Goal: Task Accomplishment & Management: Complete application form

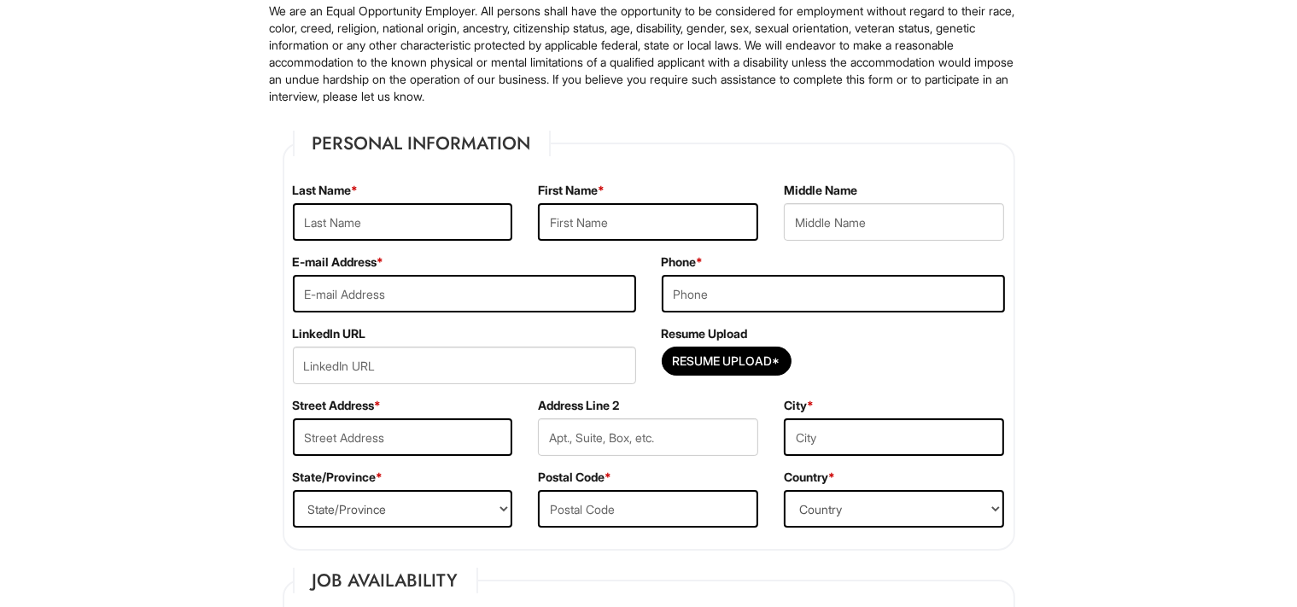
scroll to position [180, 0]
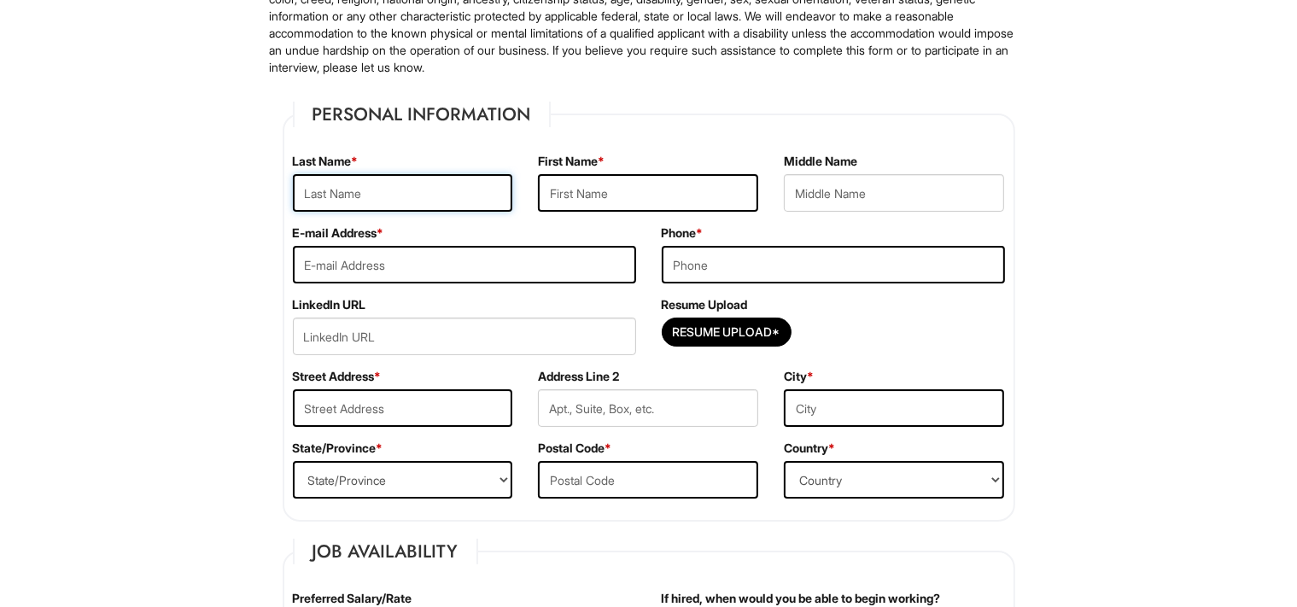
click at [315, 189] on input "text" at bounding box center [403, 193] width 220 height 38
type input "John"
click at [343, 196] on input "John" at bounding box center [403, 193] width 220 height 38
type input "J"
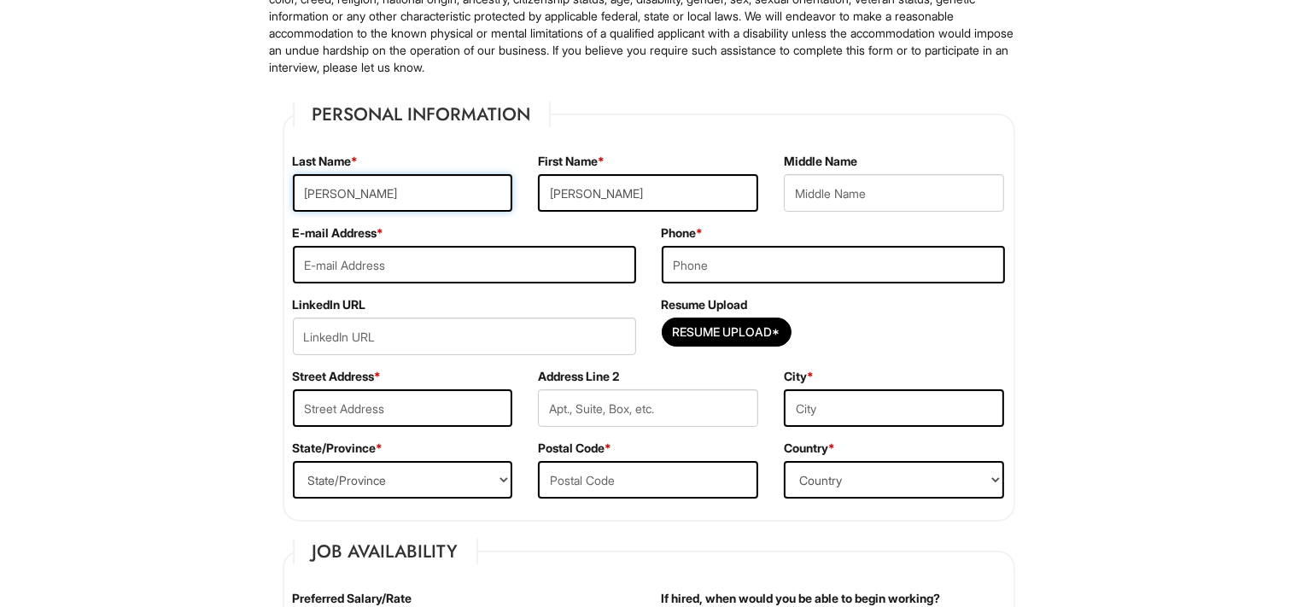
type input "Gonzalez"
type input "Ernest"
type input "John.Gonzalez4711@gmail.com"
type input "305-766-3561"
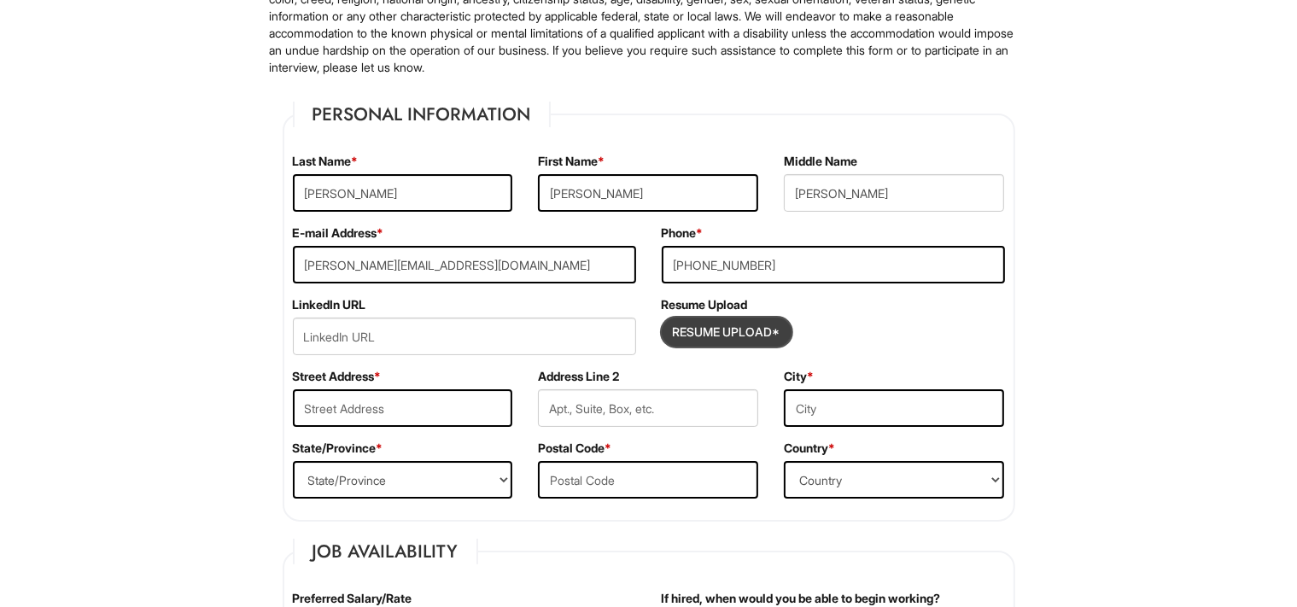
click at [728, 328] on input "Resume Upload*" at bounding box center [726, 331] width 128 height 27
type input "C:\fakepath\John E. Gonzalez resume.docx"
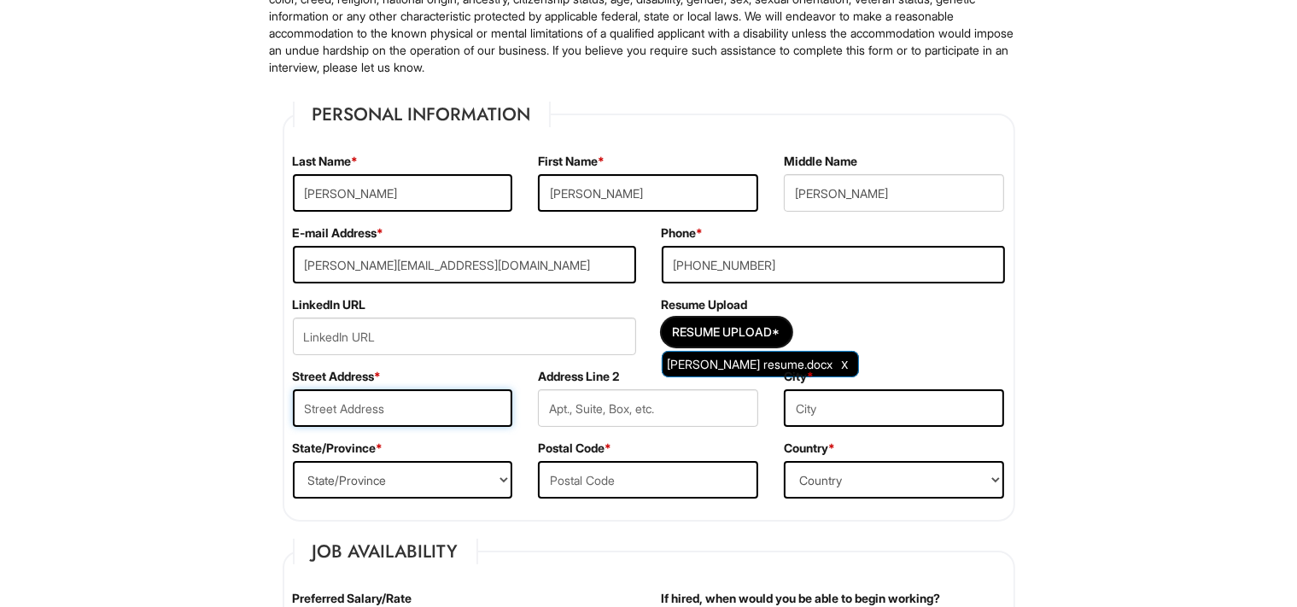
click at [312, 419] on input "text" at bounding box center [403, 408] width 220 height 38
type input "800 North Miami Avenue"
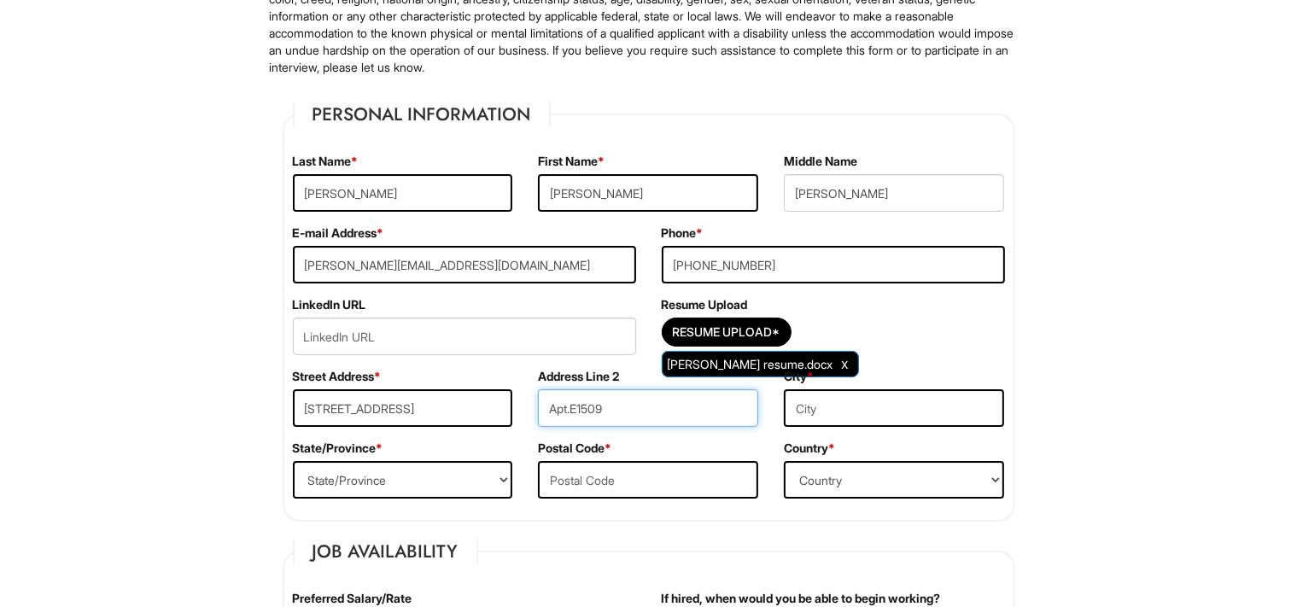
type input "Apt.E1509"
type input "<"
type input "Miami"
select select "FL"
type input "33136"
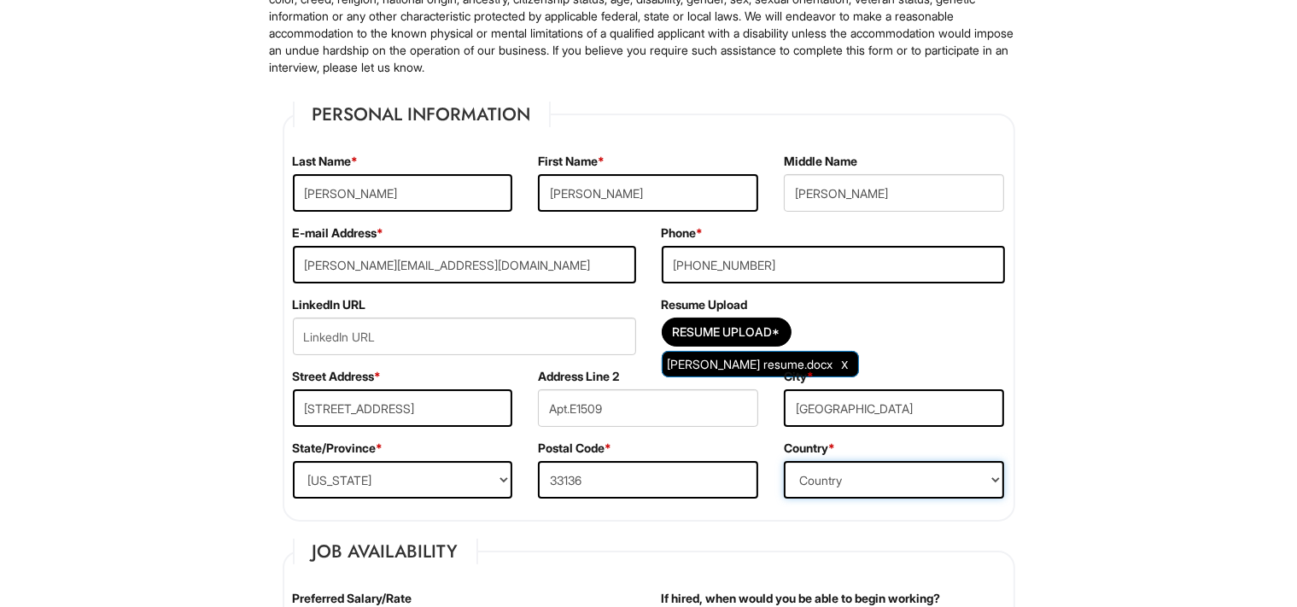
select select "United States of America"
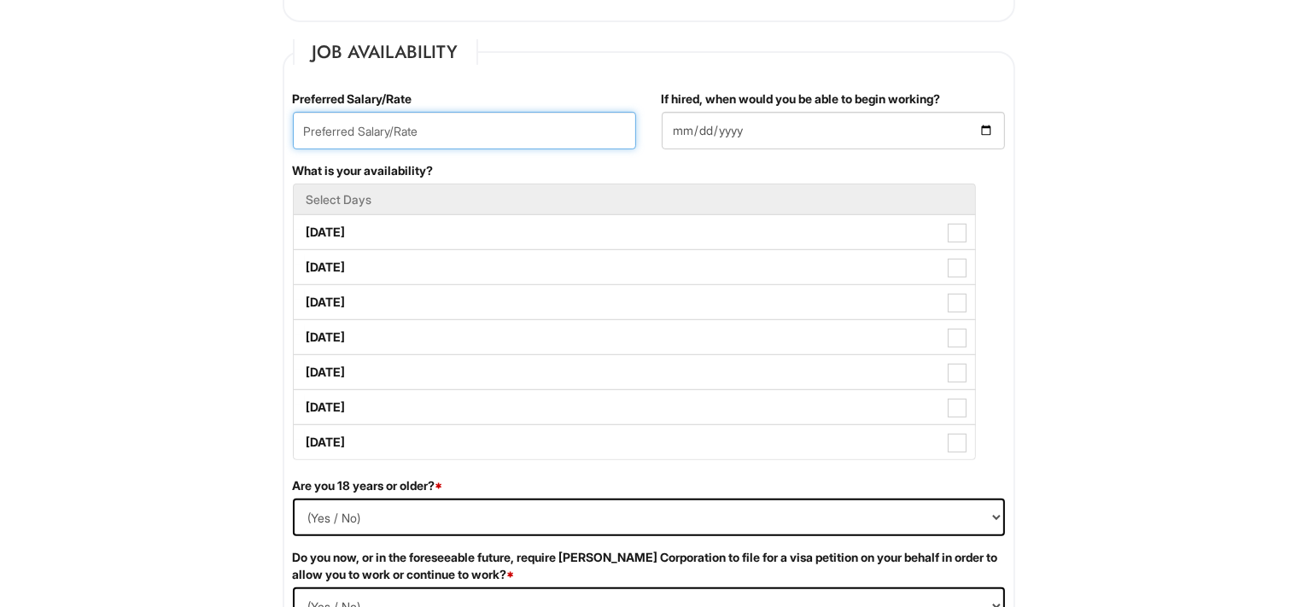
scroll to position [686, 0]
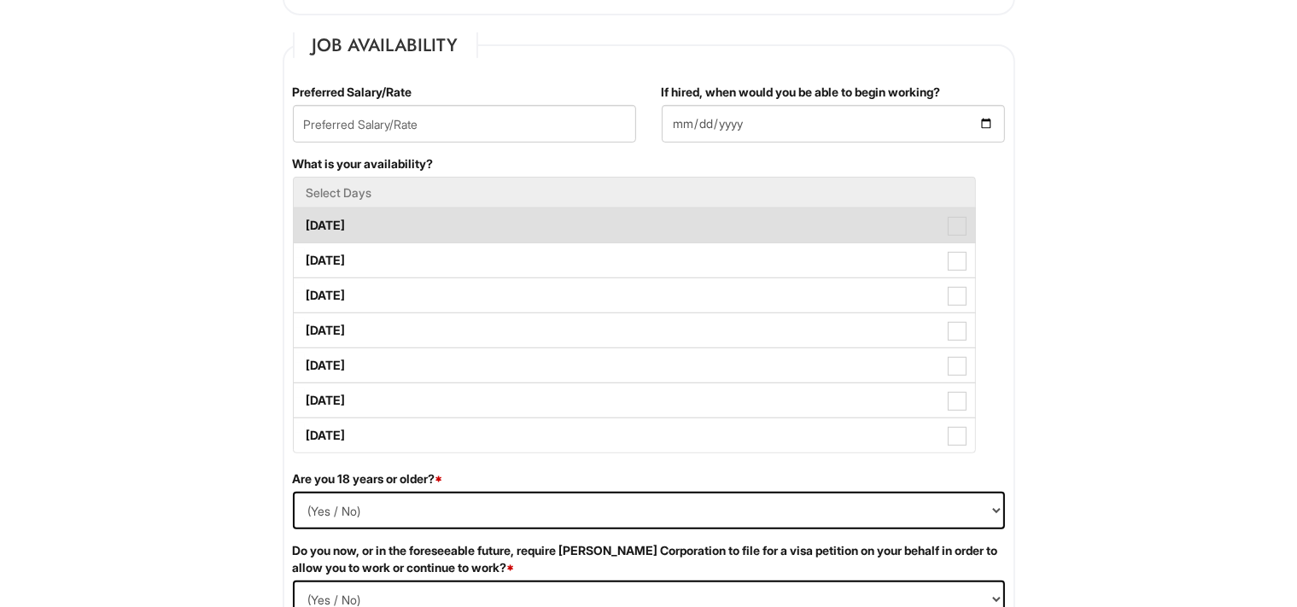
click at [965, 225] on span at bounding box center [957, 226] width 19 height 19
click at [305, 223] on Available_Monday "Monday" at bounding box center [299, 217] width 11 height 11
checkbox Available_Monday "true"
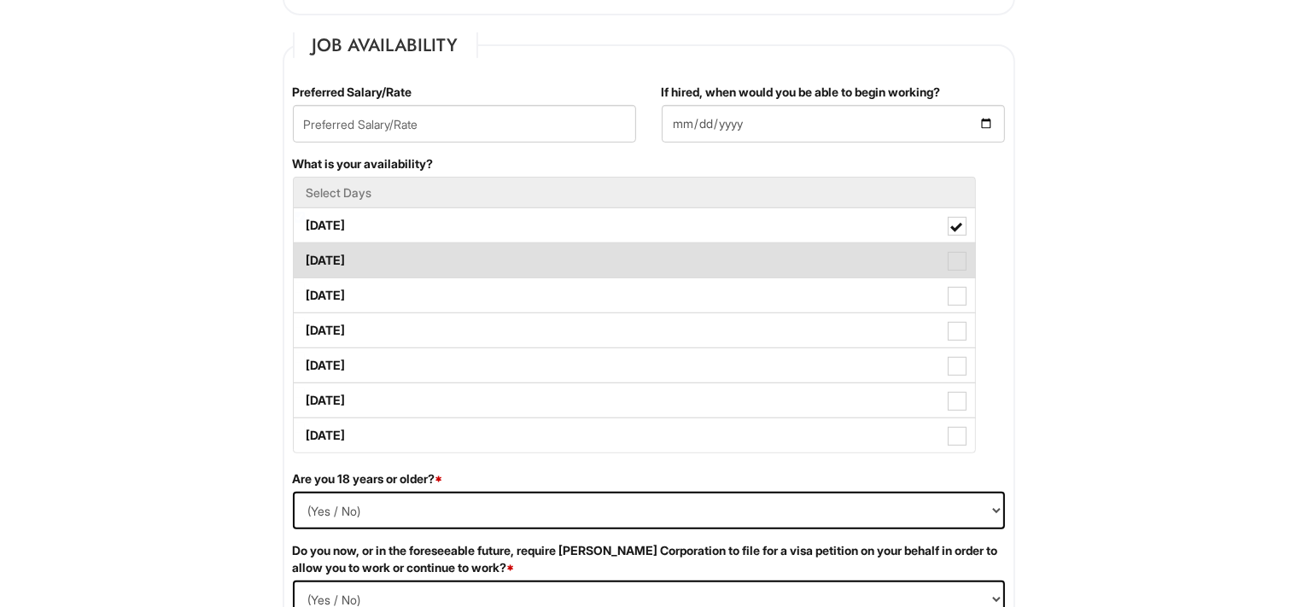
click at [958, 264] on span at bounding box center [957, 261] width 19 height 19
click at [305, 258] on Available_Tuesday "Tuesday" at bounding box center [299, 252] width 11 height 11
checkbox Available_Tuesday "true"
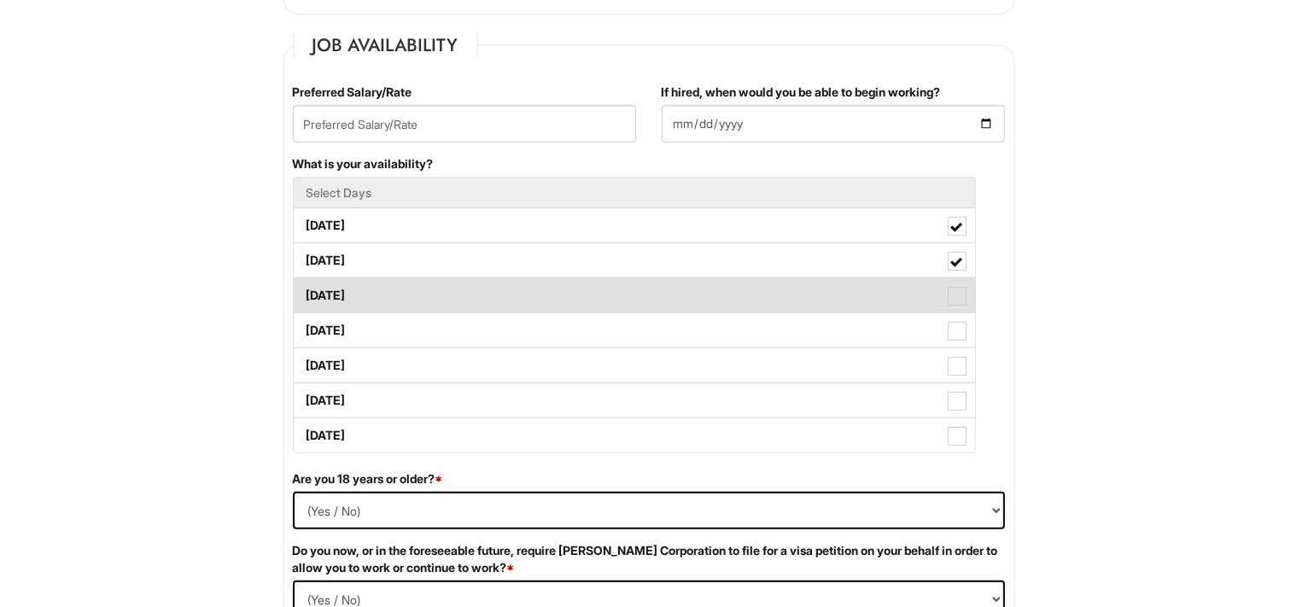
click at [957, 290] on span at bounding box center [957, 296] width 19 height 19
click at [305, 290] on Available_Wednesday "Wednesday" at bounding box center [299, 287] width 11 height 11
checkbox Available_Wednesday "true"
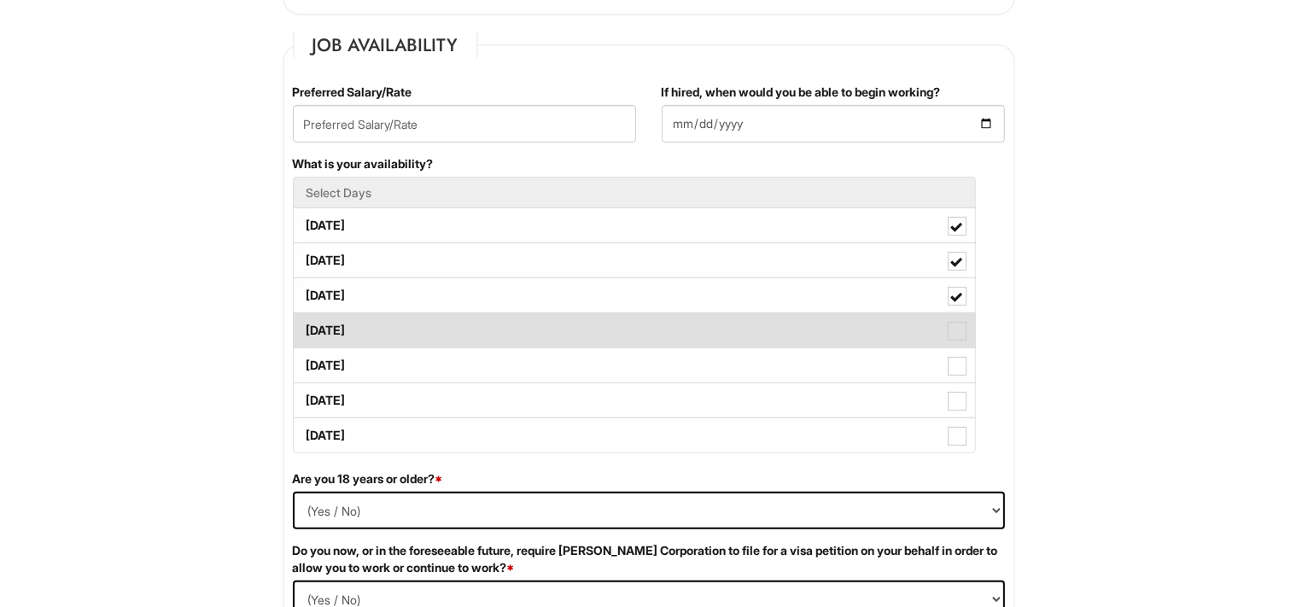
click at [954, 335] on span at bounding box center [957, 331] width 19 height 19
click at [305, 328] on Available_Thursday "Thursday" at bounding box center [299, 322] width 11 height 11
checkbox Available_Thursday "true"
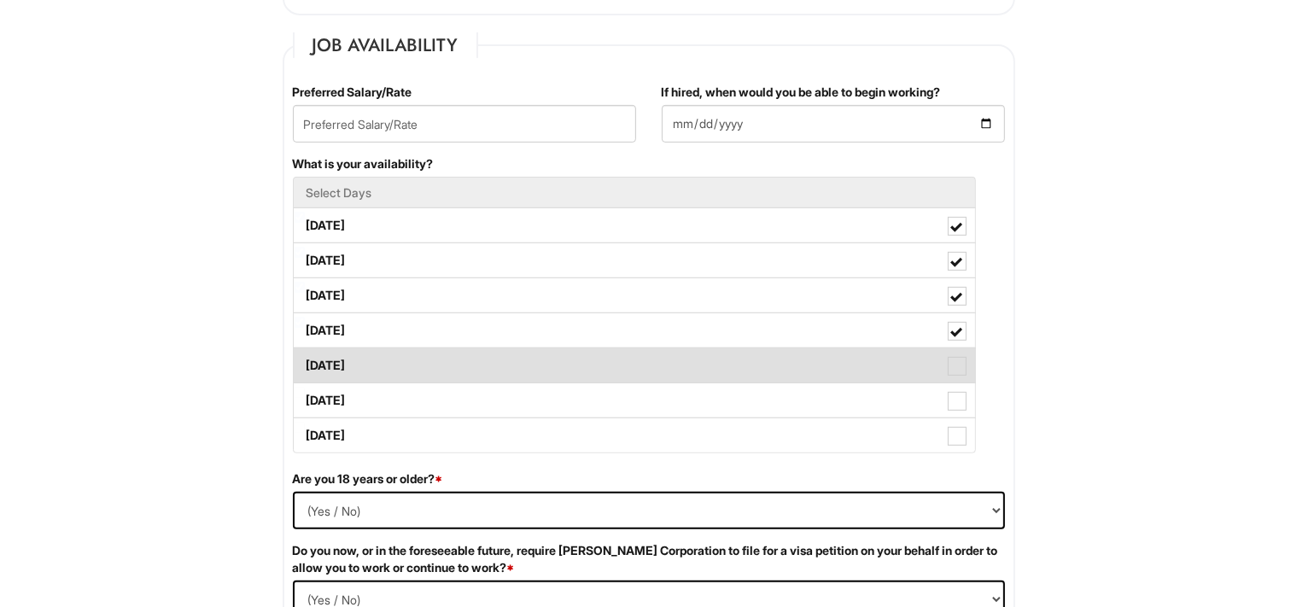
click at [952, 359] on span at bounding box center [957, 366] width 19 height 19
click at [305, 359] on Available_Friday "Friday" at bounding box center [299, 357] width 11 height 11
checkbox Available_Friday "true"
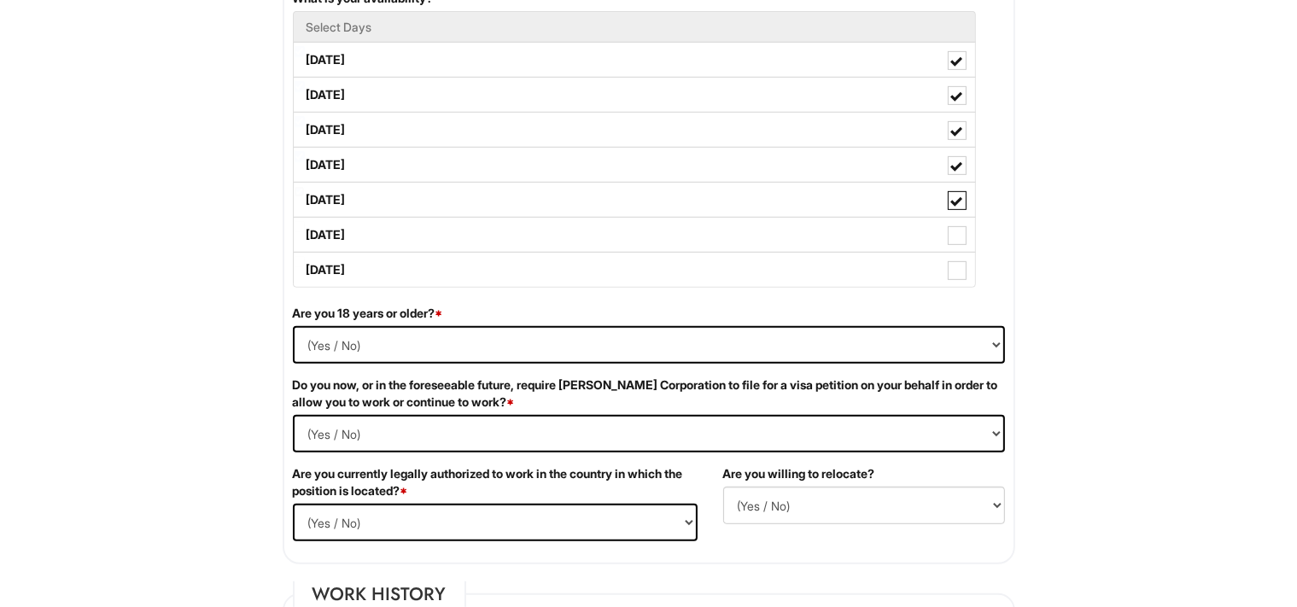
scroll to position [866, 0]
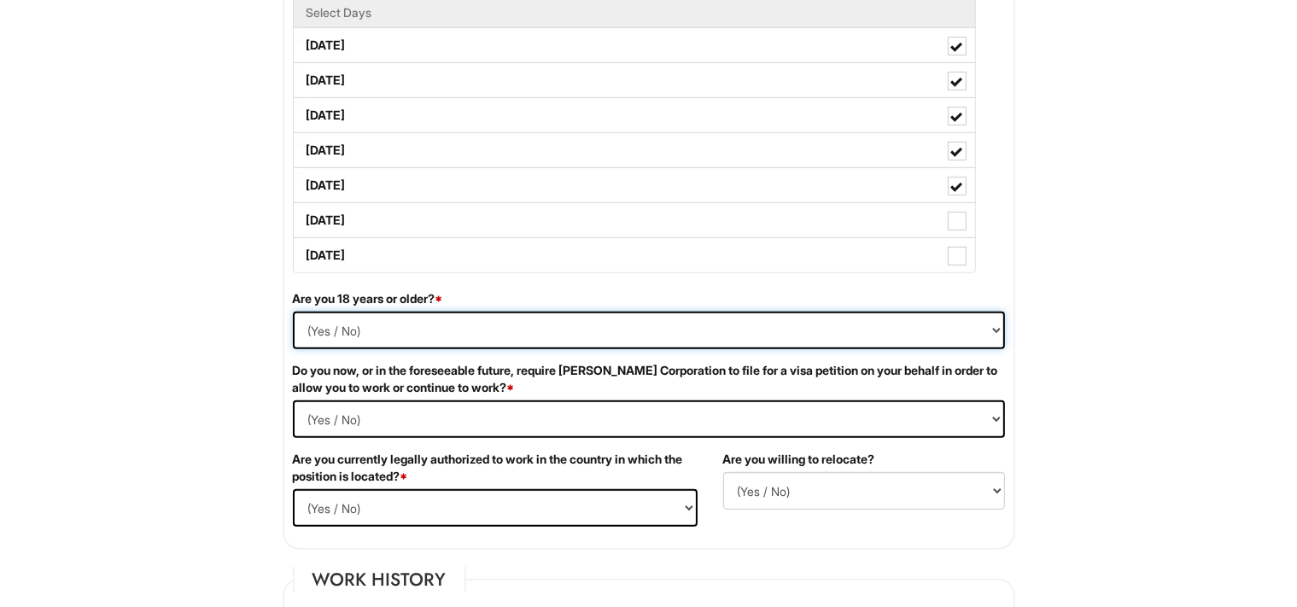
click at [293, 312] on select "(Yes / No) Yes No" at bounding box center [649, 331] width 712 height 38
select select "Yes"
click option "Yes" at bounding box center [0, 0] width 0 height 0
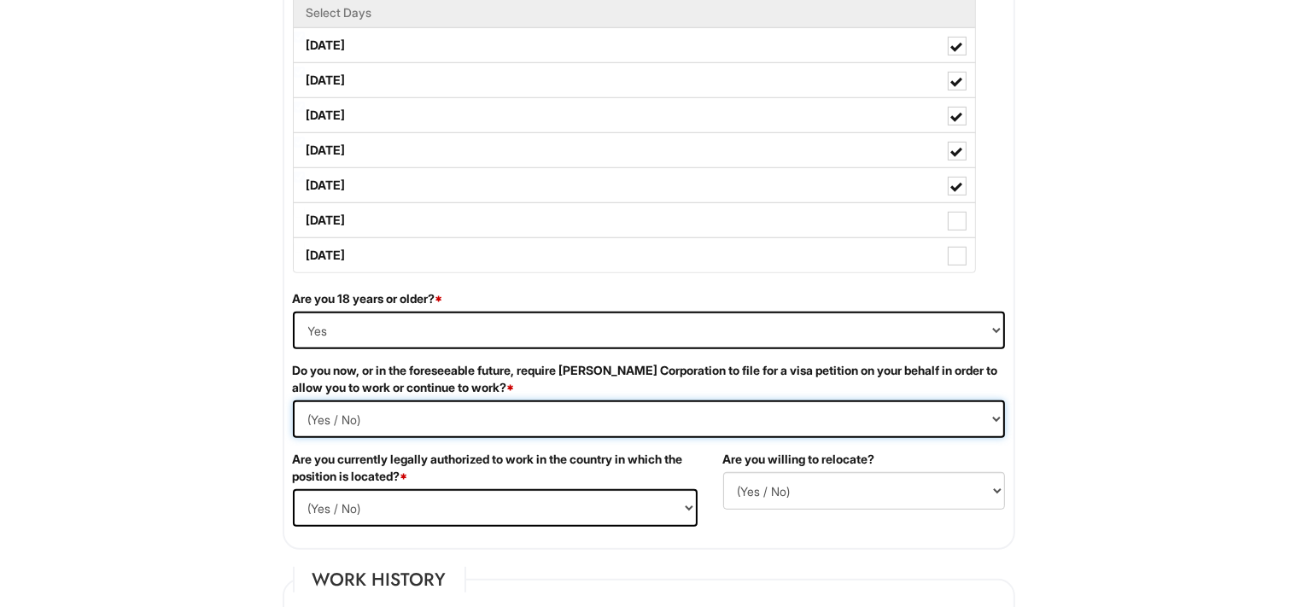
click at [293, 400] on Required "(Yes / No) Yes No" at bounding box center [649, 419] width 712 height 38
select Required "No"
click option "No" at bounding box center [0, 0] width 0 height 0
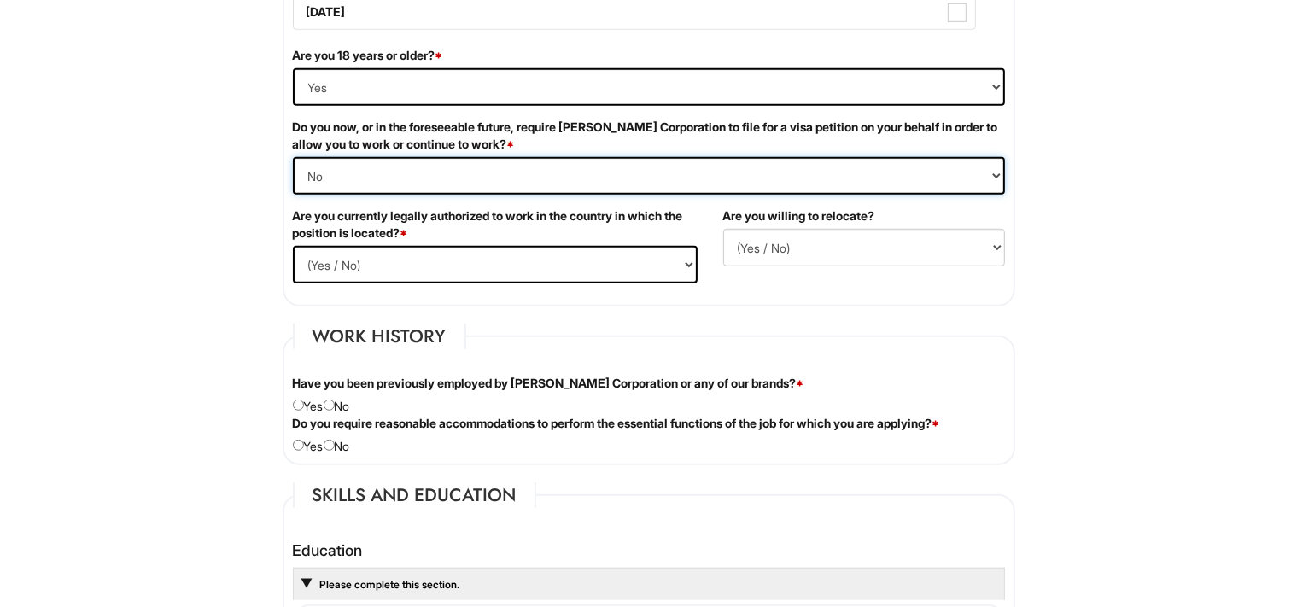
scroll to position [1137, 0]
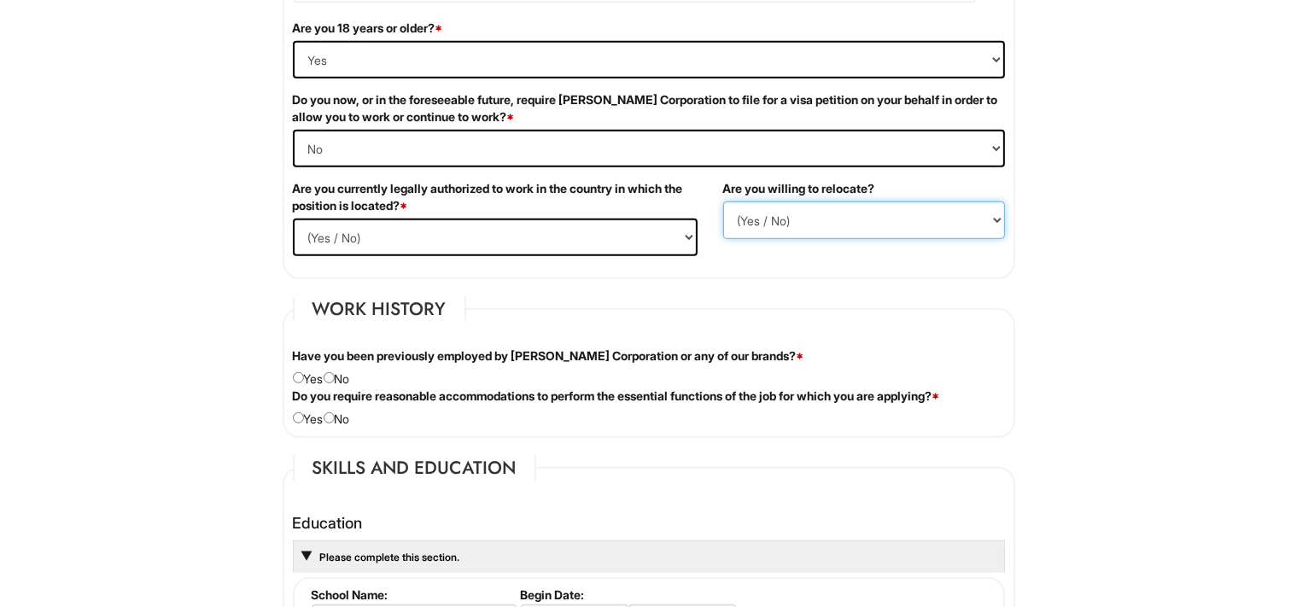
click at [723, 201] on select "(Yes / No) No Yes" at bounding box center [864, 220] width 282 height 38
select select "N"
click option "No" at bounding box center [0, 0] width 0 height 0
click at [293, 219] on select "(Yes / No) Yes No" at bounding box center [495, 238] width 405 height 38
select select "Yes"
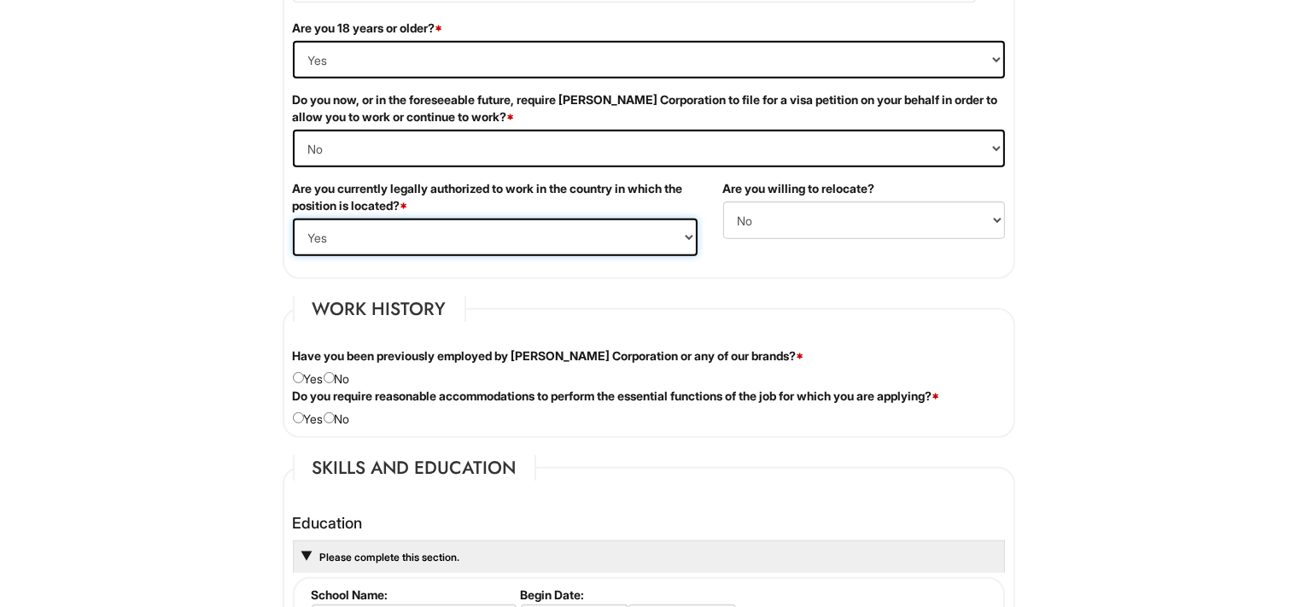
click option "Yes" at bounding box center [0, 0] width 0 height 0
click at [335, 381] on input "radio" at bounding box center [329, 377] width 11 height 11
radio input "true"
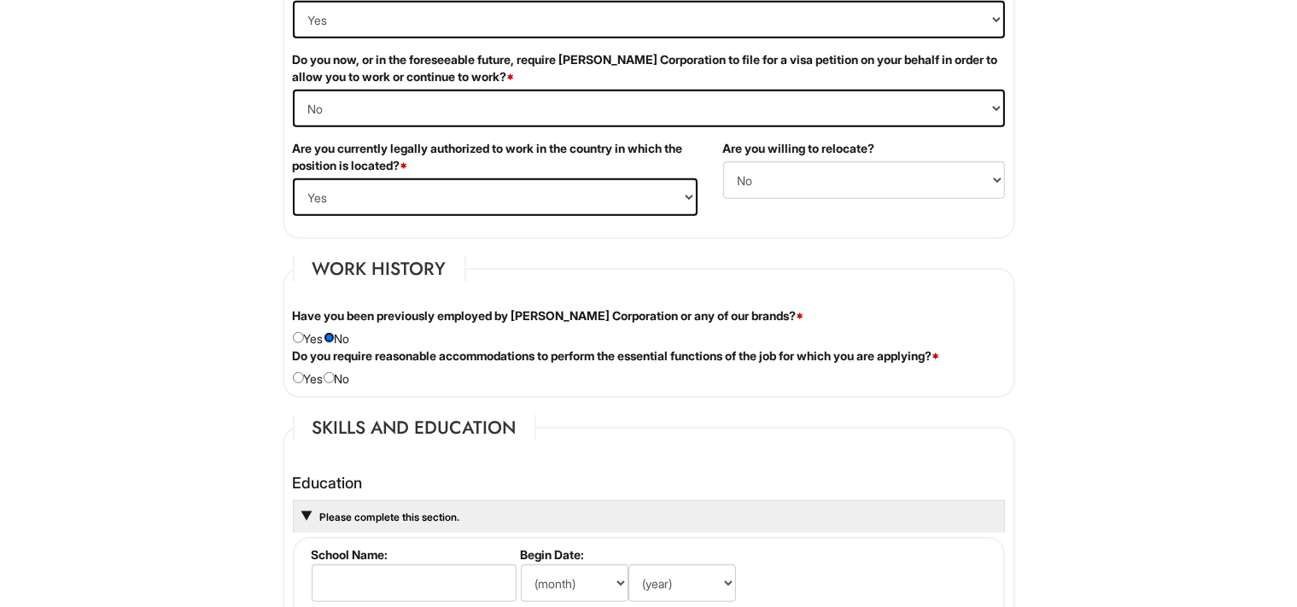
scroll to position [1227, 0]
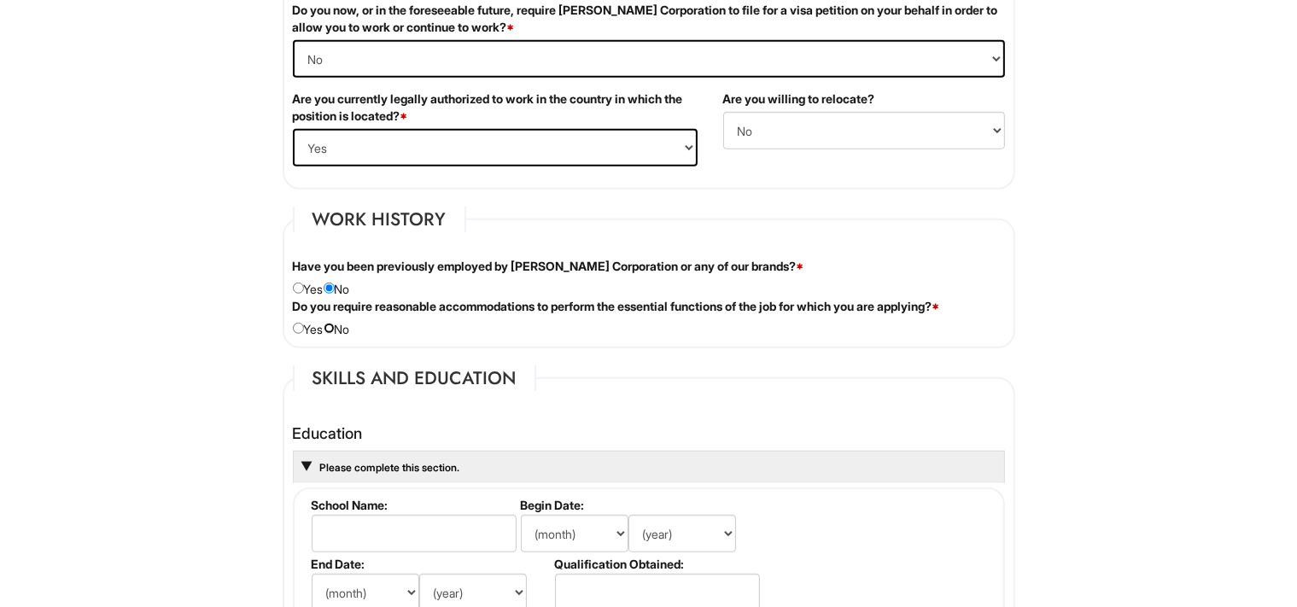
click at [335, 325] on input "radio" at bounding box center [329, 328] width 11 height 11
radio input "true"
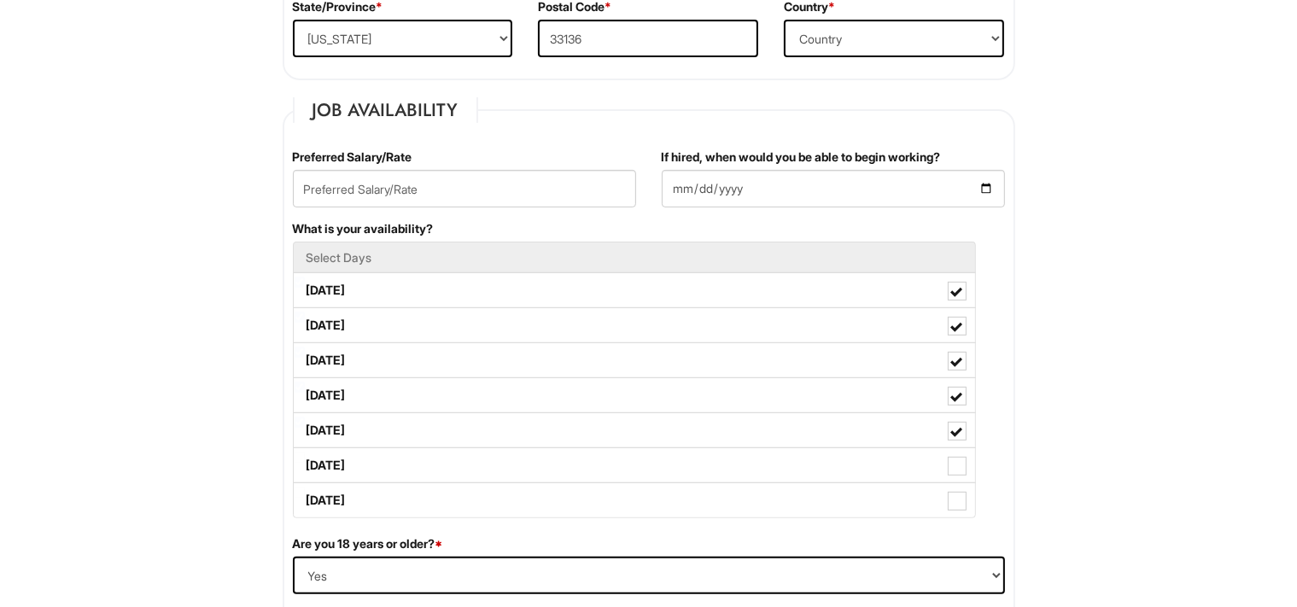
scroll to position [596, 0]
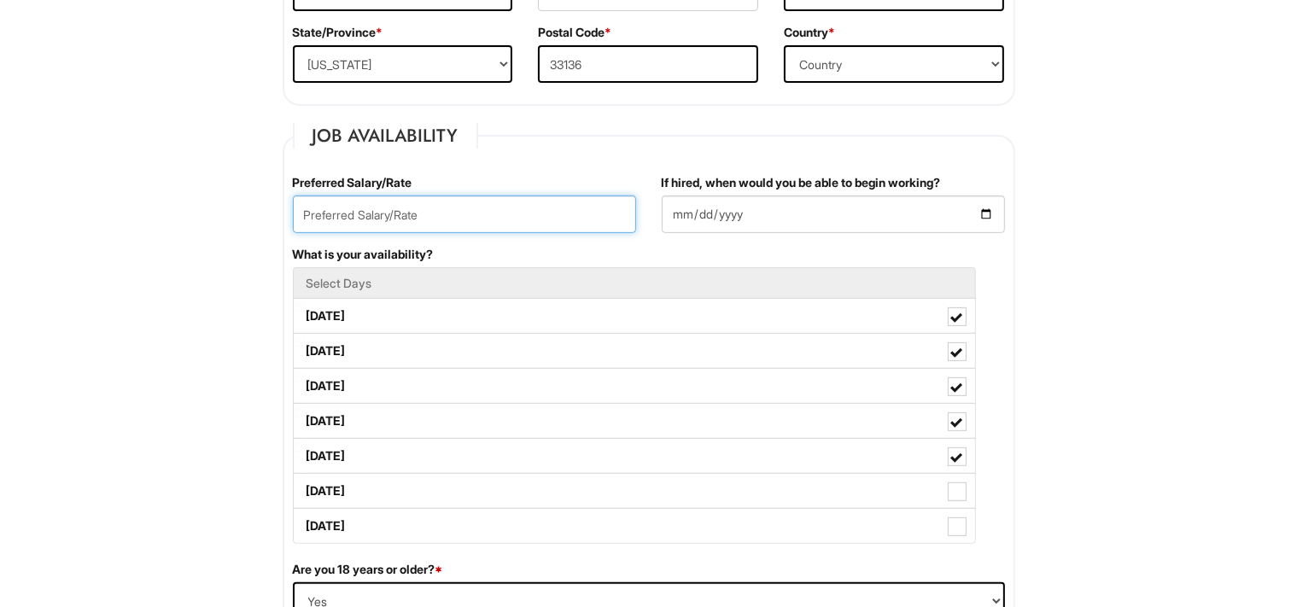
click at [422, 213] on input "text" at bounding box center [464, 214] width 343 height 38
type input "20.00"
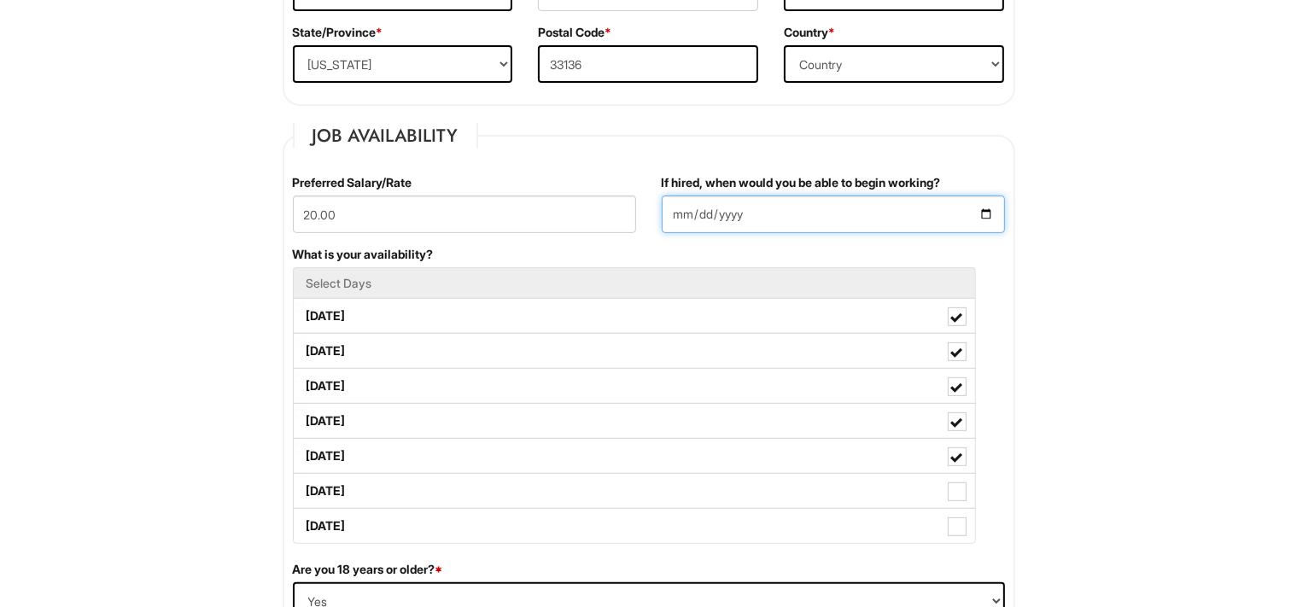
click at [986, 209] on input "If hired, when would you be able to begin working?" at bounding box center [833, 214] width 343 height 38
type input "2025-08-15"
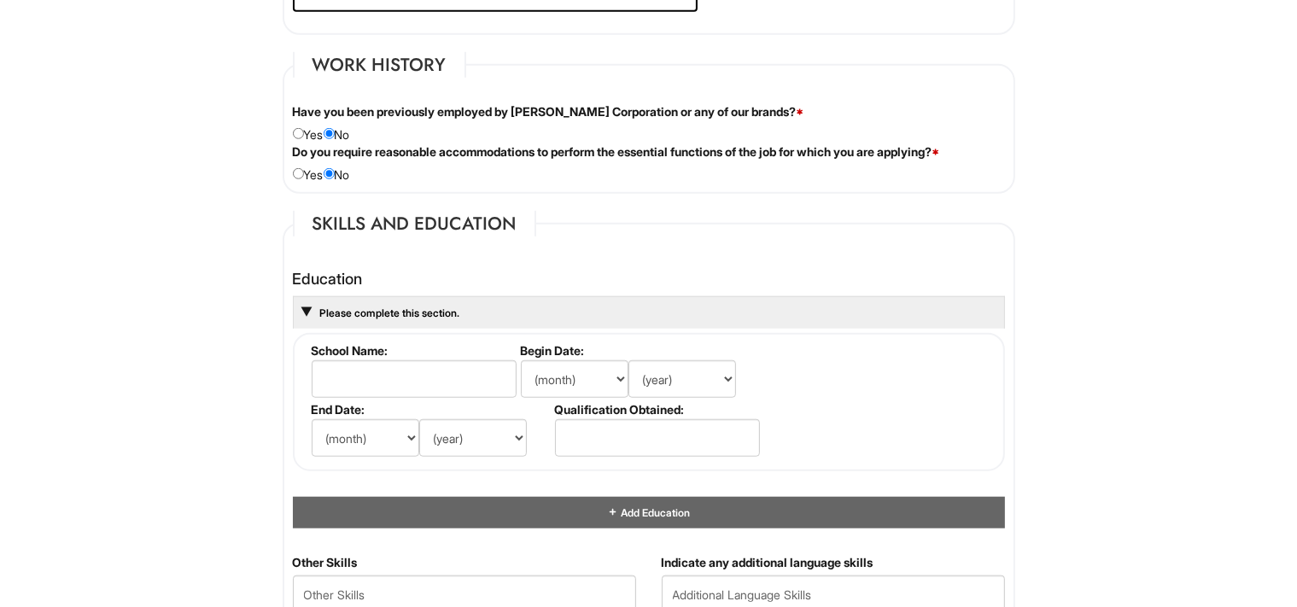
scroll to position [1407, 0]
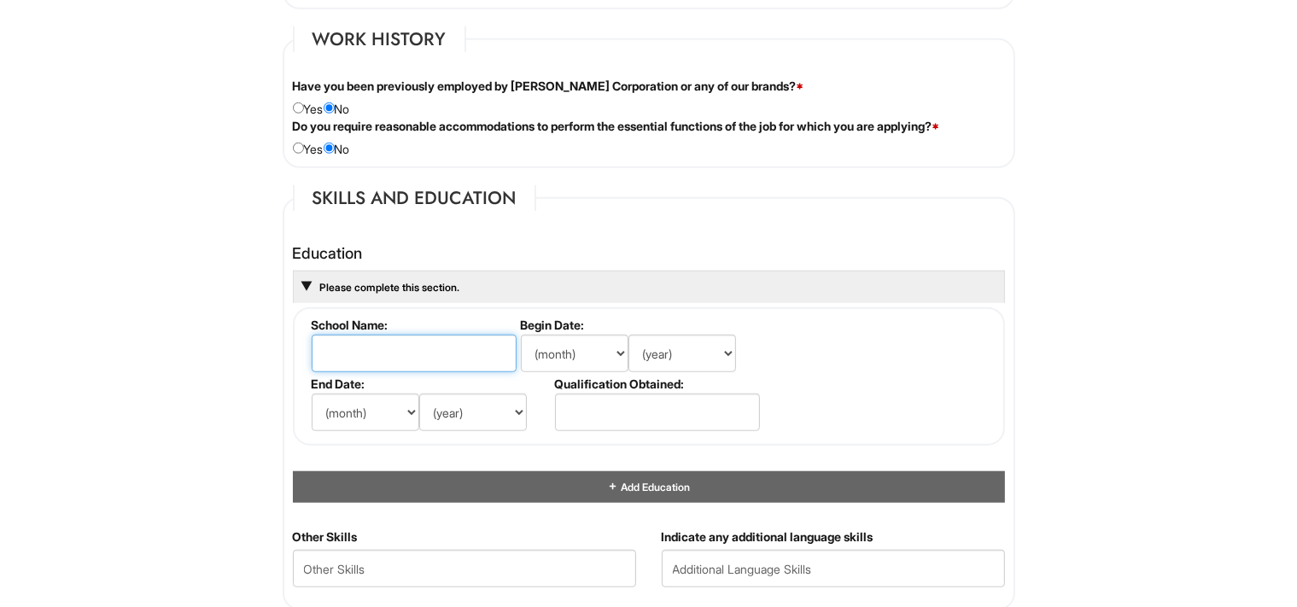
click at [408, 347] on input "text" at bounding box center [414, 354] width 205 height 38
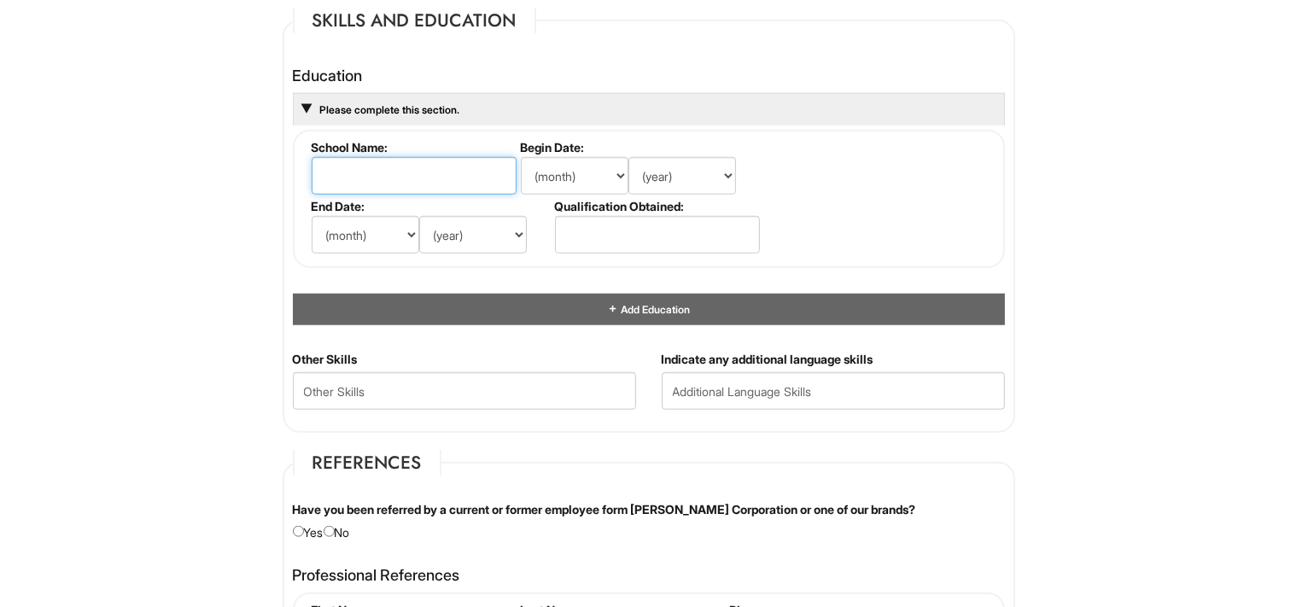
scroll to position [1588, 0]
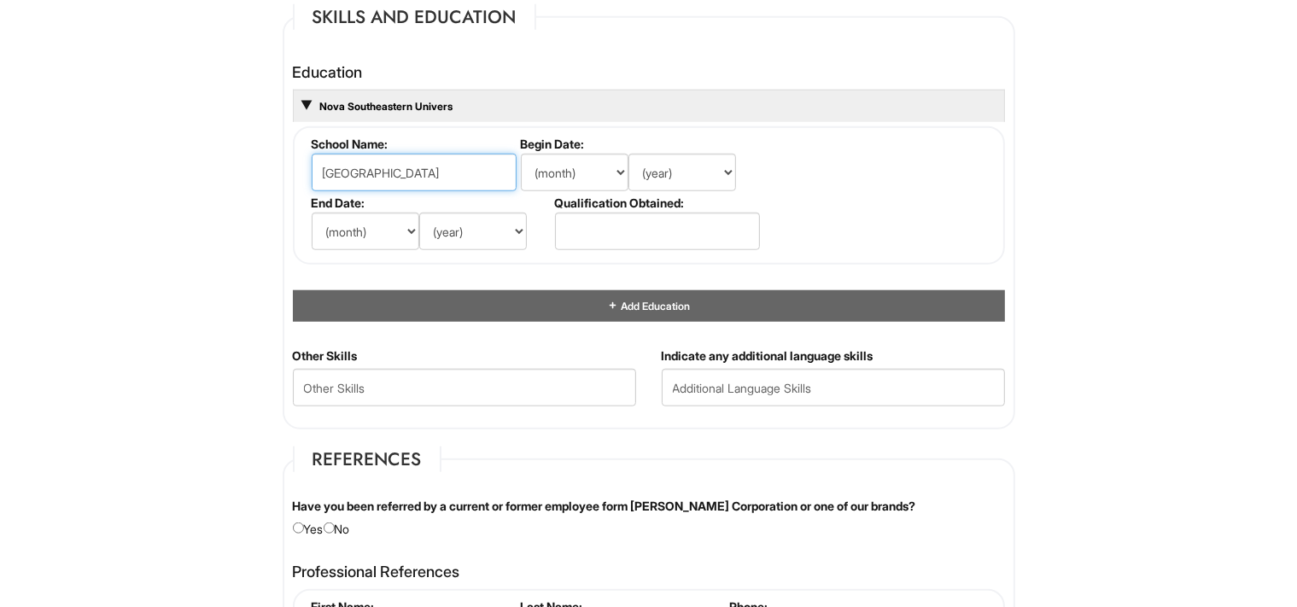
type input "Nova Southeastern University"
select select "5"
select select "2016"
select select "5"
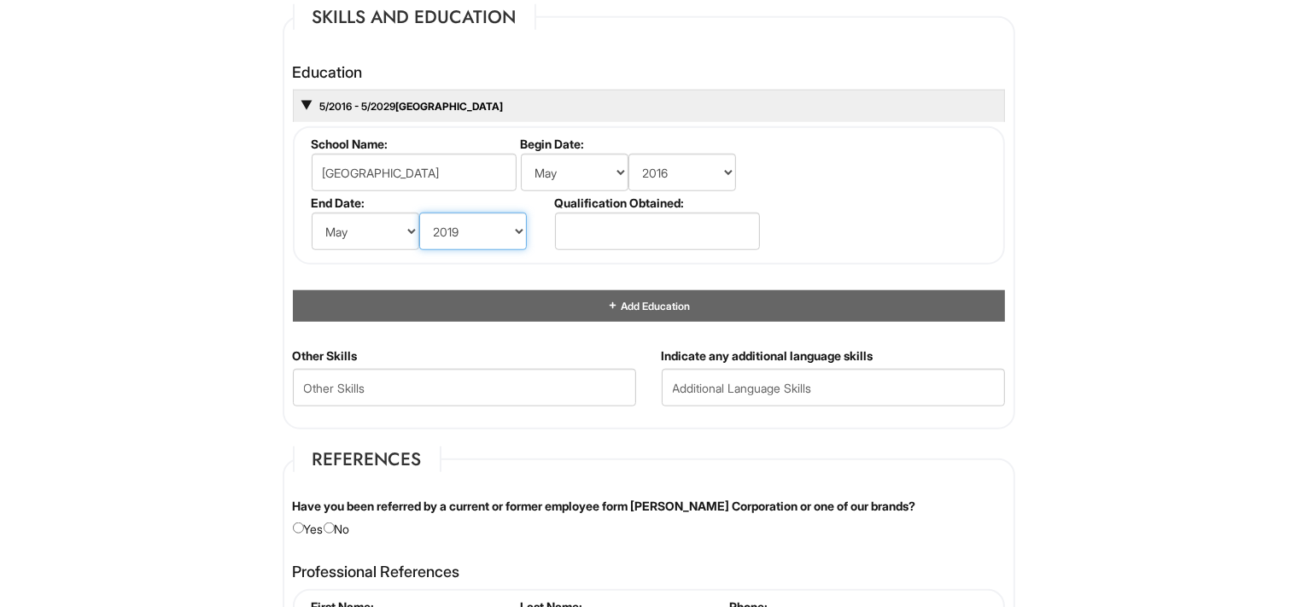
select select "2018"
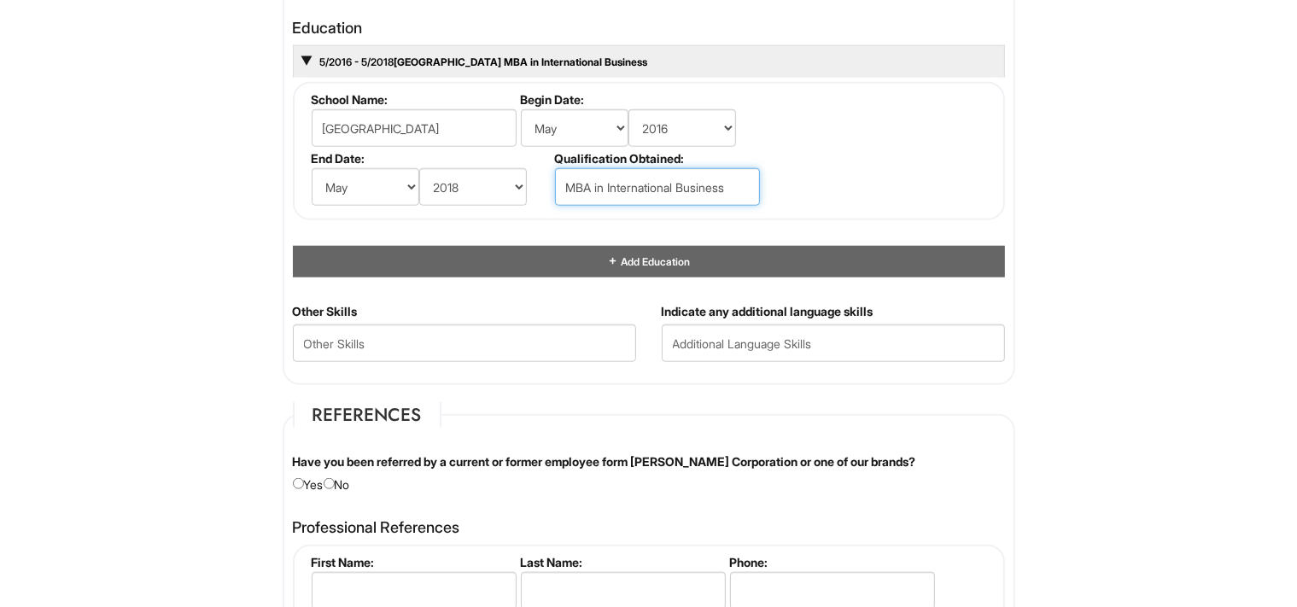
scroll to position [1677, 0]
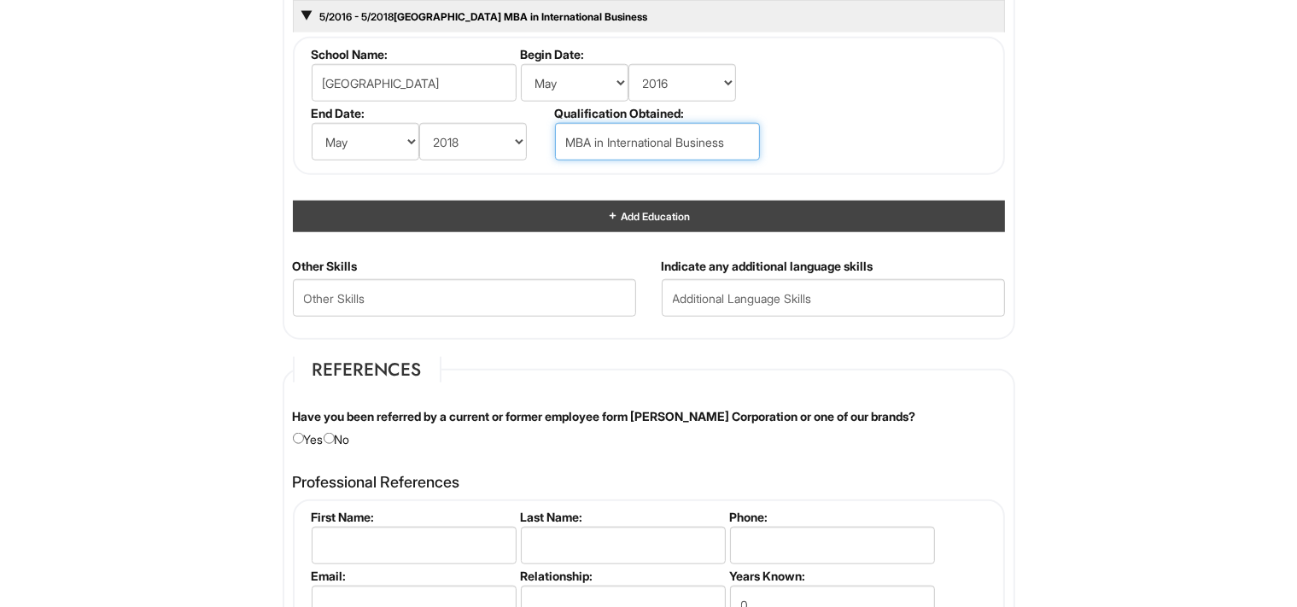
type input "MBA in International Business"
click at [644, 213] on span "Add Education" at bounding box center [653, 216] width 71 height 13
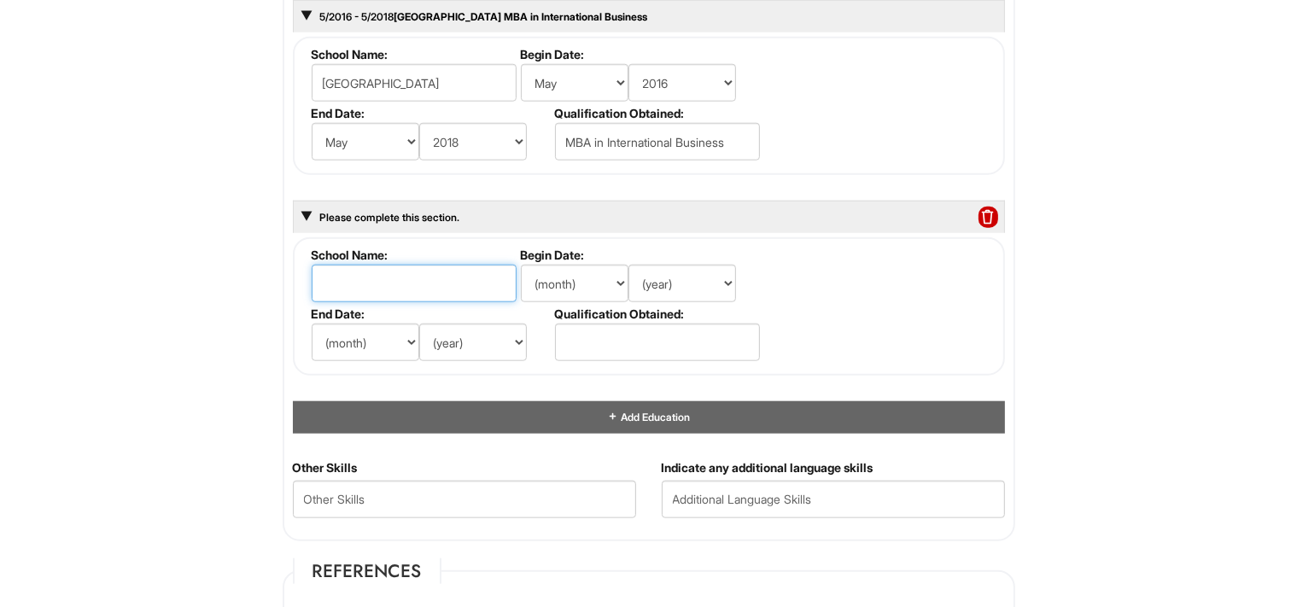
click at [380, 272] on input "text" at bounding box center [414, 284] width 205 height 38
type input "Florida International University"
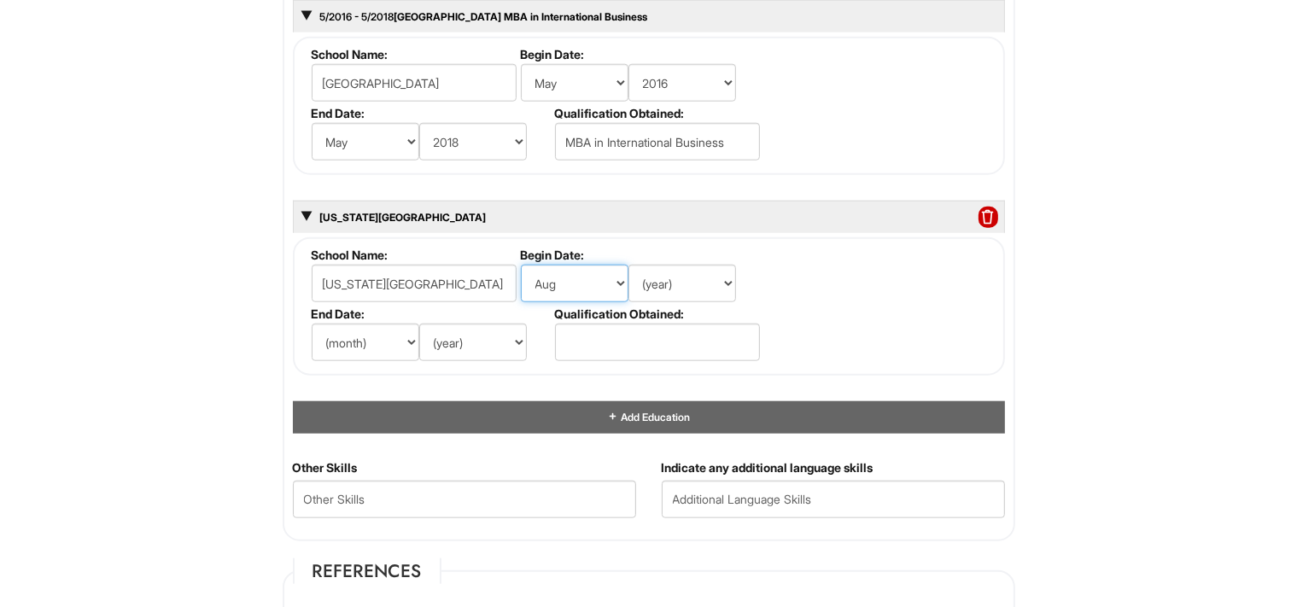
click at [521, 265] on select "(month) Jan Feb Mar Apr May Jun Jul Aug Sep Oct Nov Dec" at bounding box center [575, 284] width 108 height 38
select select "1"
click option "Jan" at bounding box center [0, 0] width 0 height 0
select select "2009"
click at [628, 265] on select "(year) 2029 2028 2027 2026 2025 2024 2023 2022 2021 2020 2019 2018 2017 2016 20…" at bounding box center [682, 284] width 108 height 38
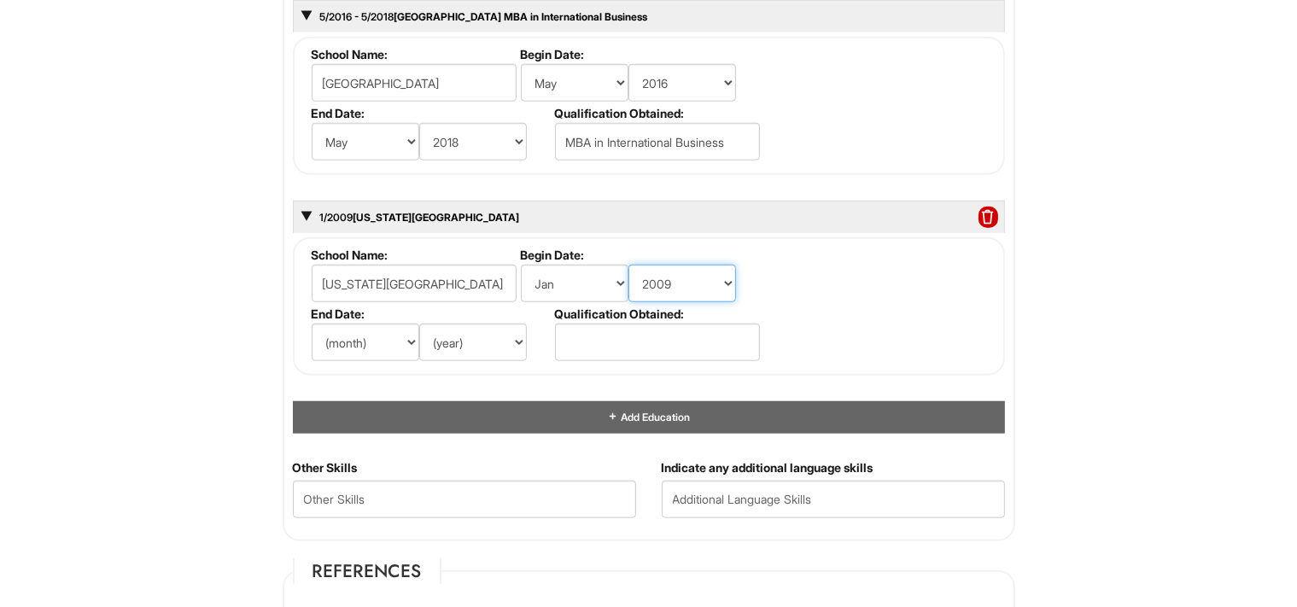
click option "2009" at bounding box center [0, 0] width 0 height 0
click at [312, 324] on select "(month) Jan Feb Mar Apr May Jun Jul Aug Sep Oct Nov Dec" at bounding box center [366, 343] width 108 height 38
select select "8"
click option "Aug" at bounding box center [0, 0] width 0 height 0
click at [419, 324] on select "(year) 2029 2028 2027 2026 2025 2024 2023 2022 2021 2020 2019 2018 2017 2016 20…" at bounding box center [473, 343] width 108 height 38
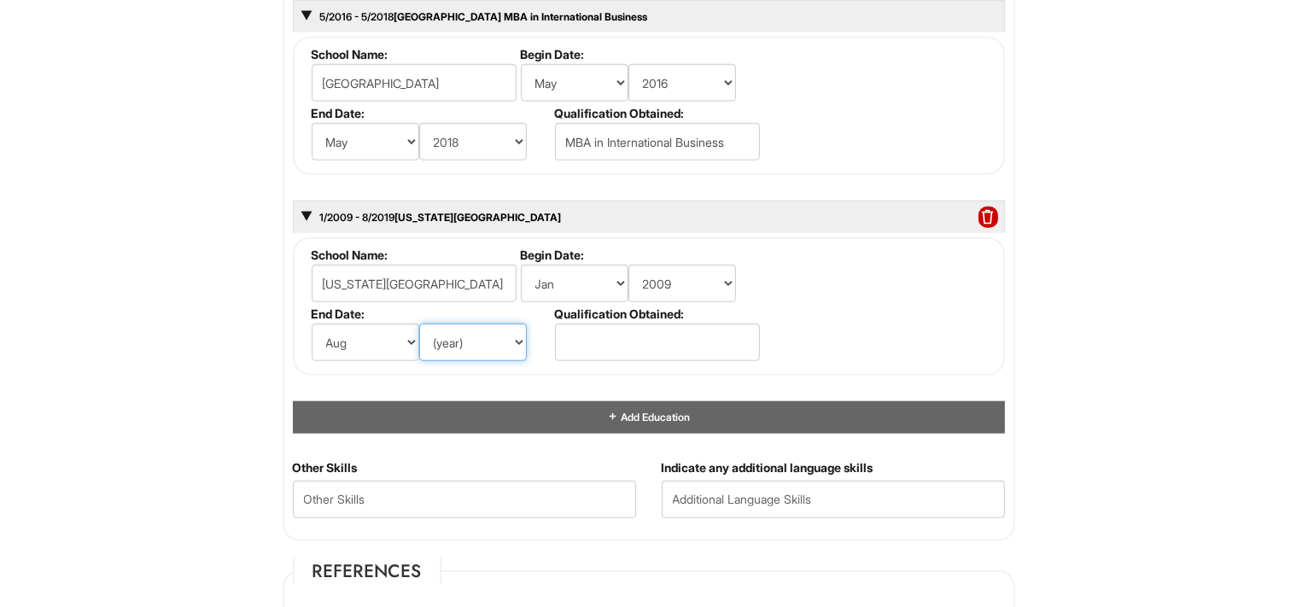
select select "2011"
click option "2011" at bounding box center [0, 0] width 0 height 0
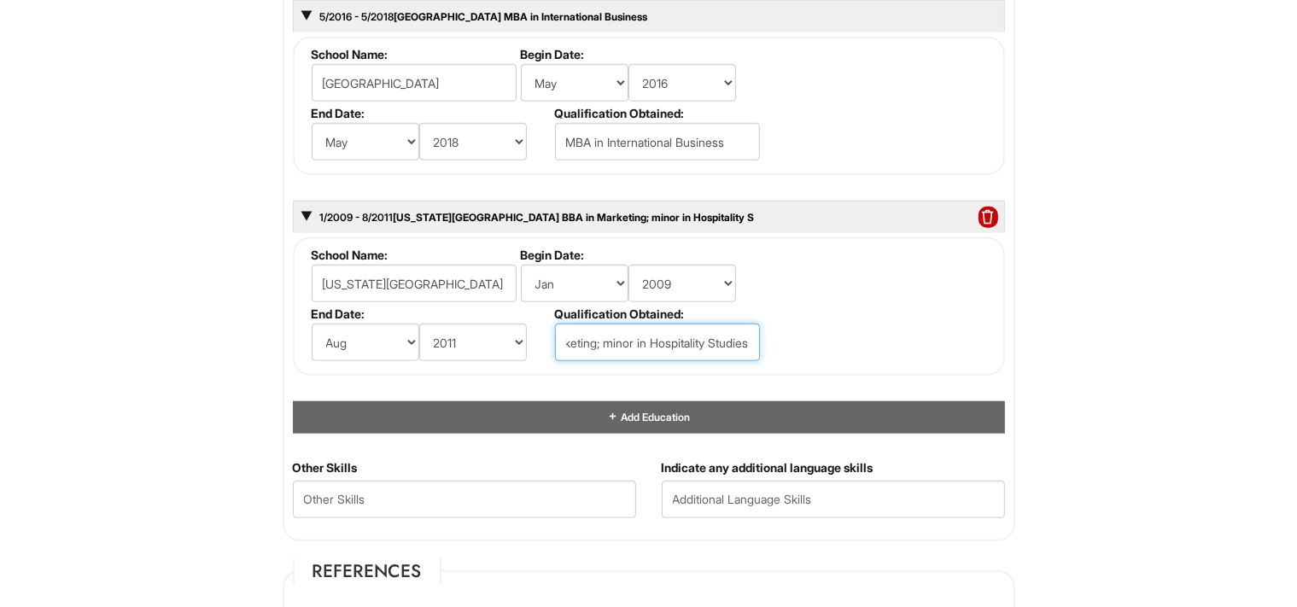
scroll to position [0, 75]
type input "BBA in Marketing; minor in Hospitality Studies"
click at [1066, 342] on html "Please Complete This Form 1 2 3 Client Advisor (FT) - A|X Armani Exchange Macy'…" at bounding box center [648, 91] width 1297 height 3536
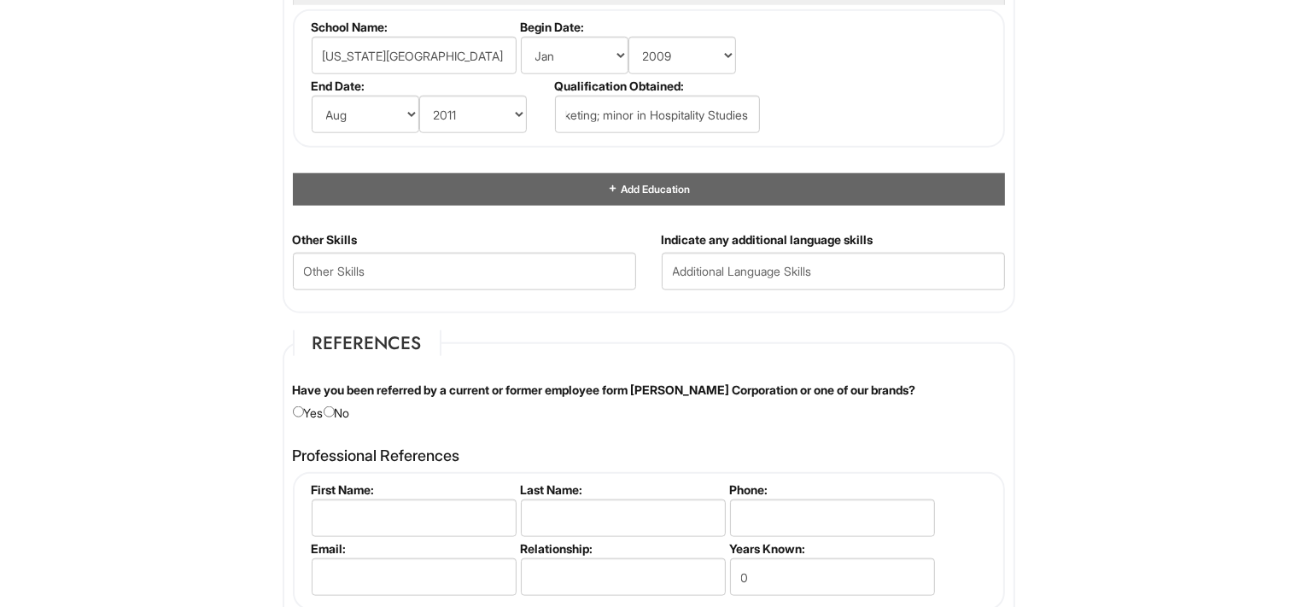
scroll to position [1948, 0]
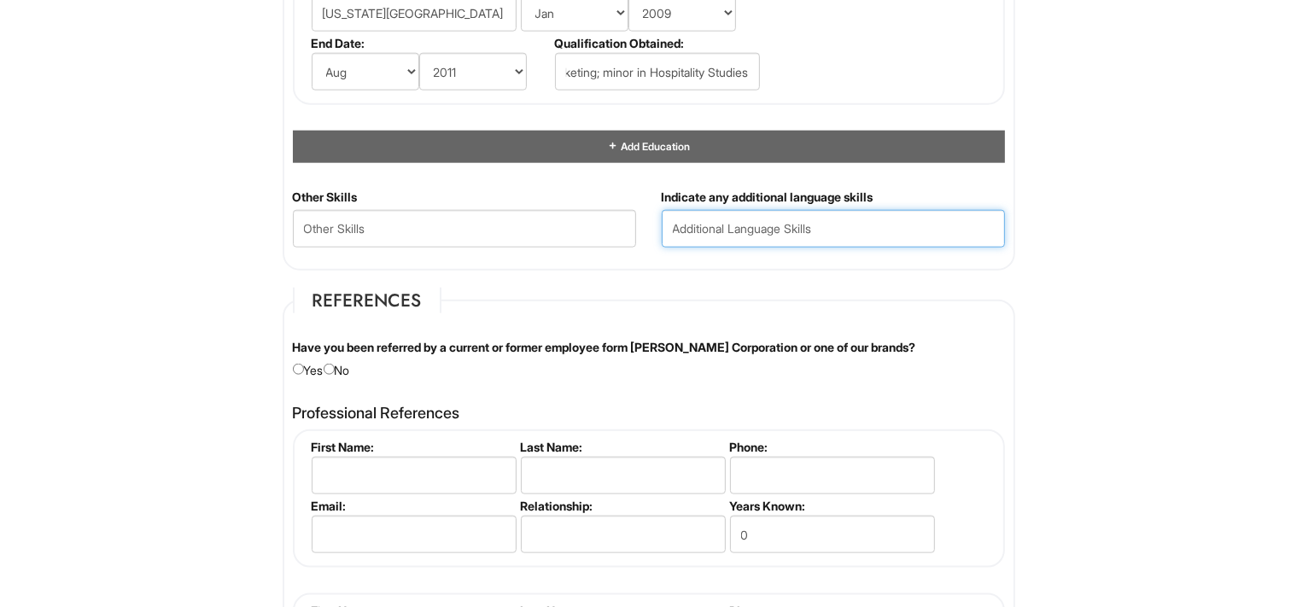
click at [810, 231] on input "text" at bounding box center [833, 229] width 343 height 38
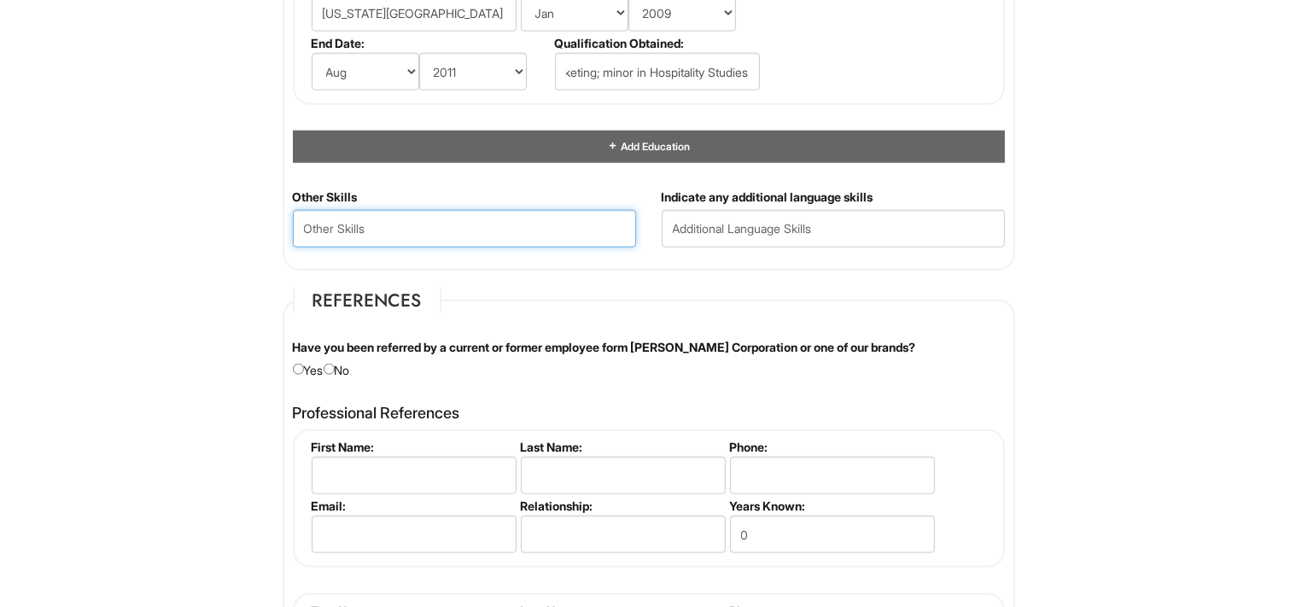
click at [446, 233] on Skills "text" at bounding box center [464, 229] width 343 height 38
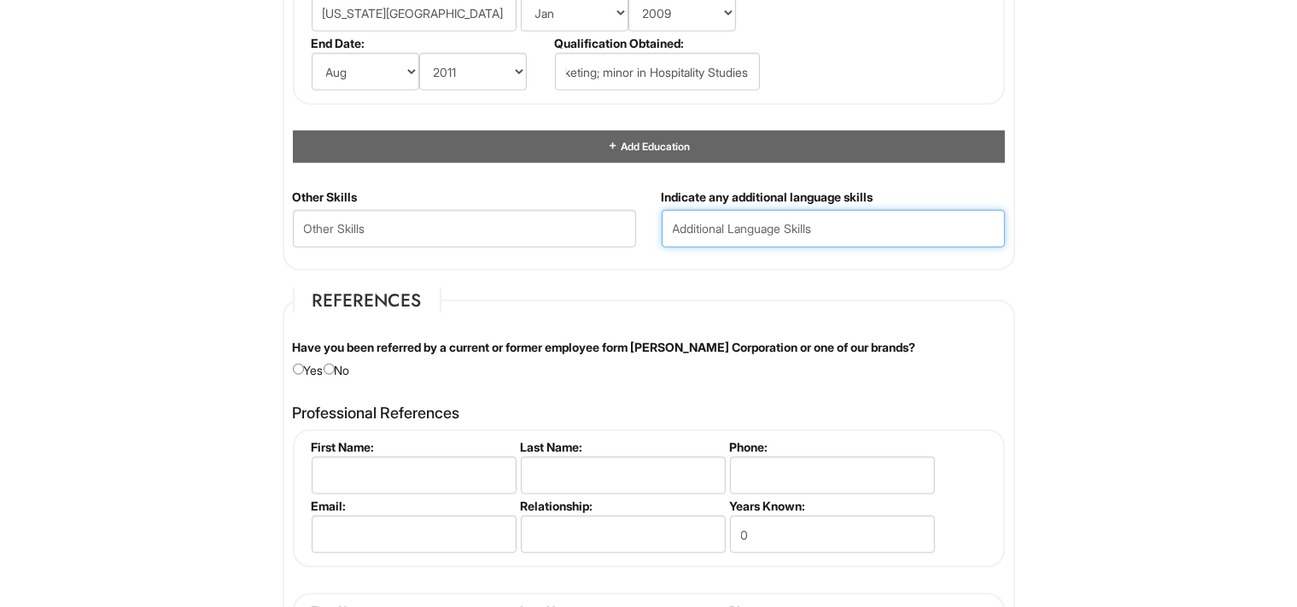
click at [709, 218] on input "text" at bounding box center [833, 229] width 343 height 38
type input "I speak English (fluent), Spanish (fluent), and Italian (intermediate)"
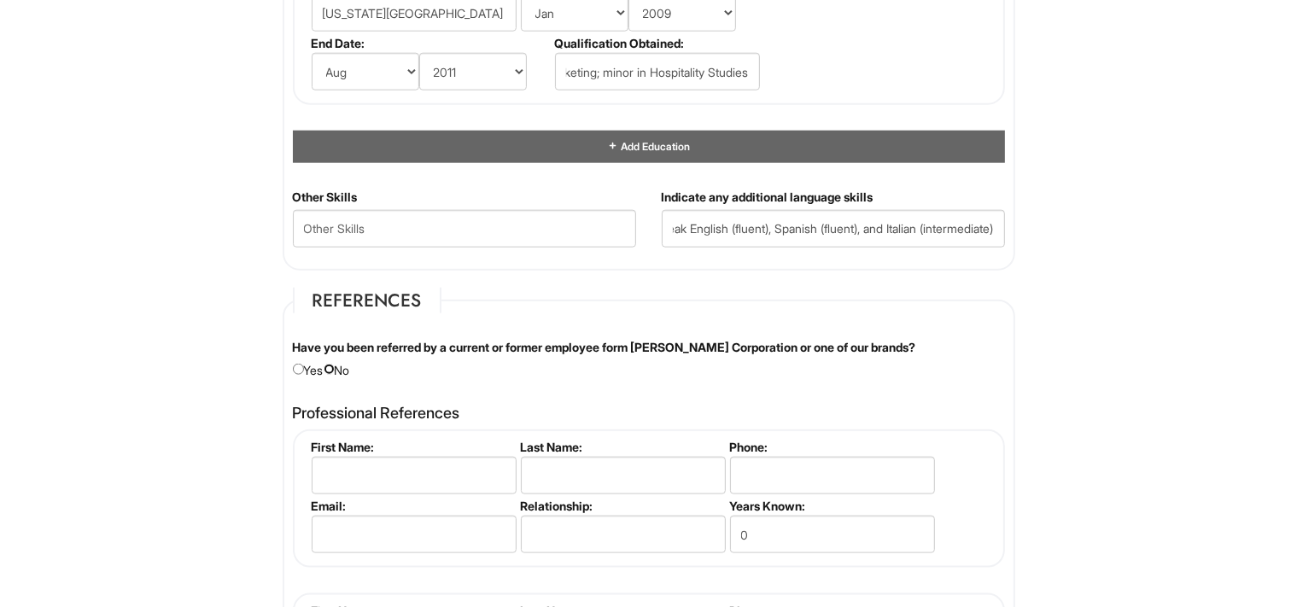
click at [335, 365] on input "radio" at bounding box center [329, 369] width 11 height 11
radio input "true"
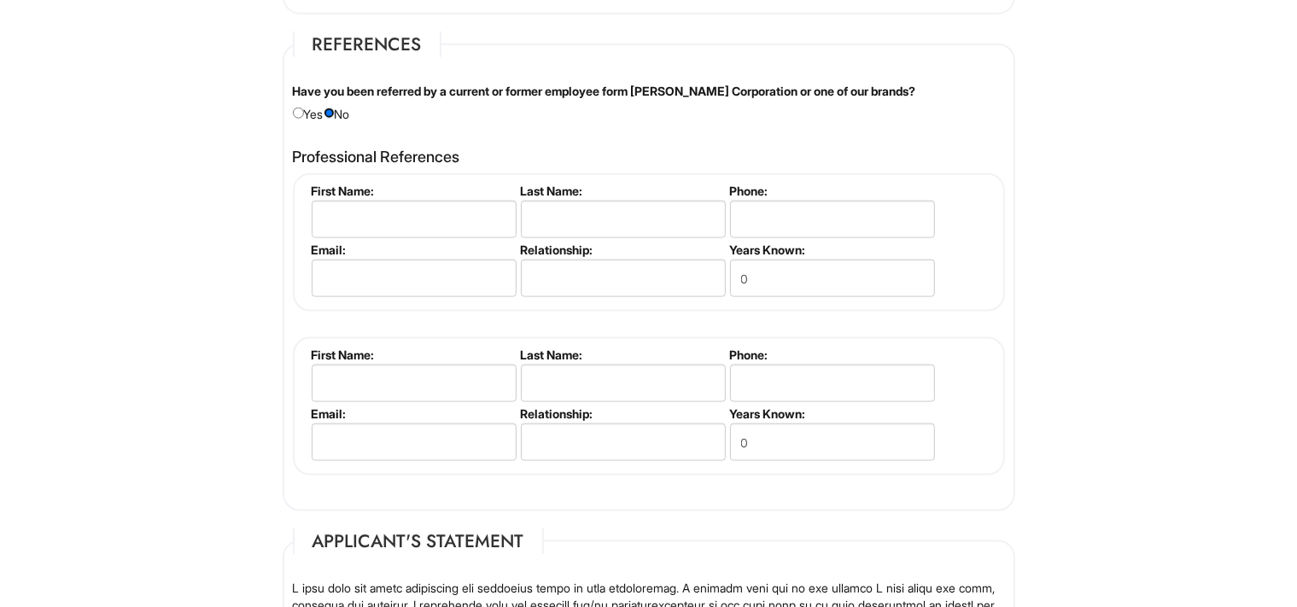
scroll to position [2219, 0]
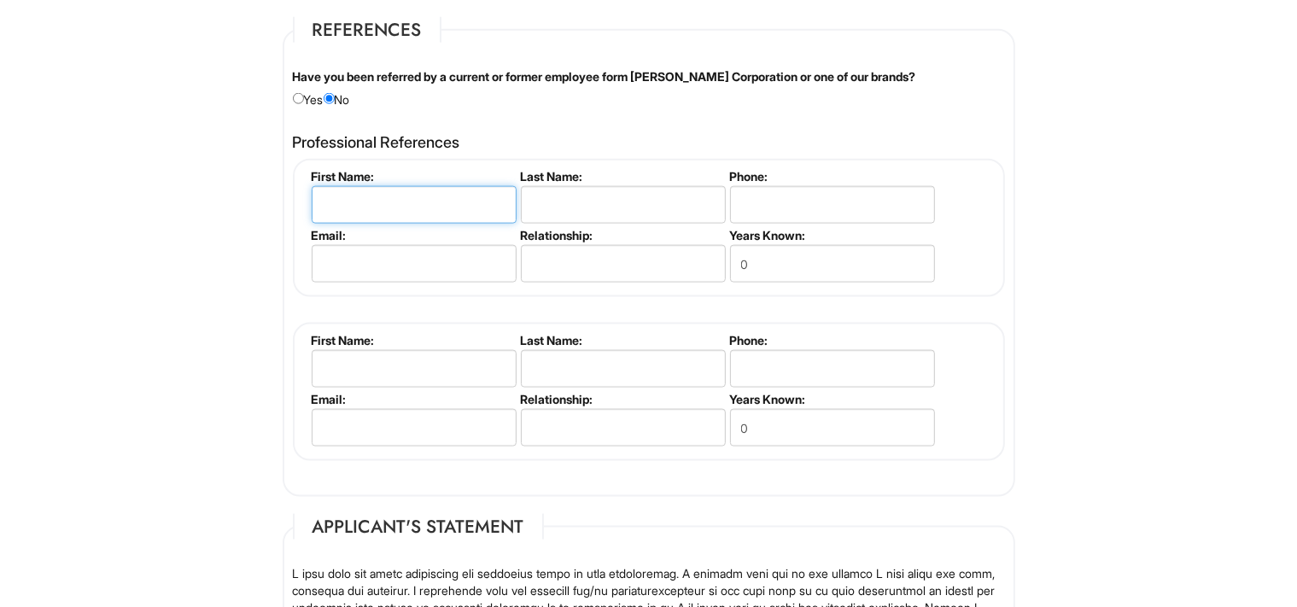
click at [396, 193] on input "text" at bounding box center [414, 205] width 205 height 38
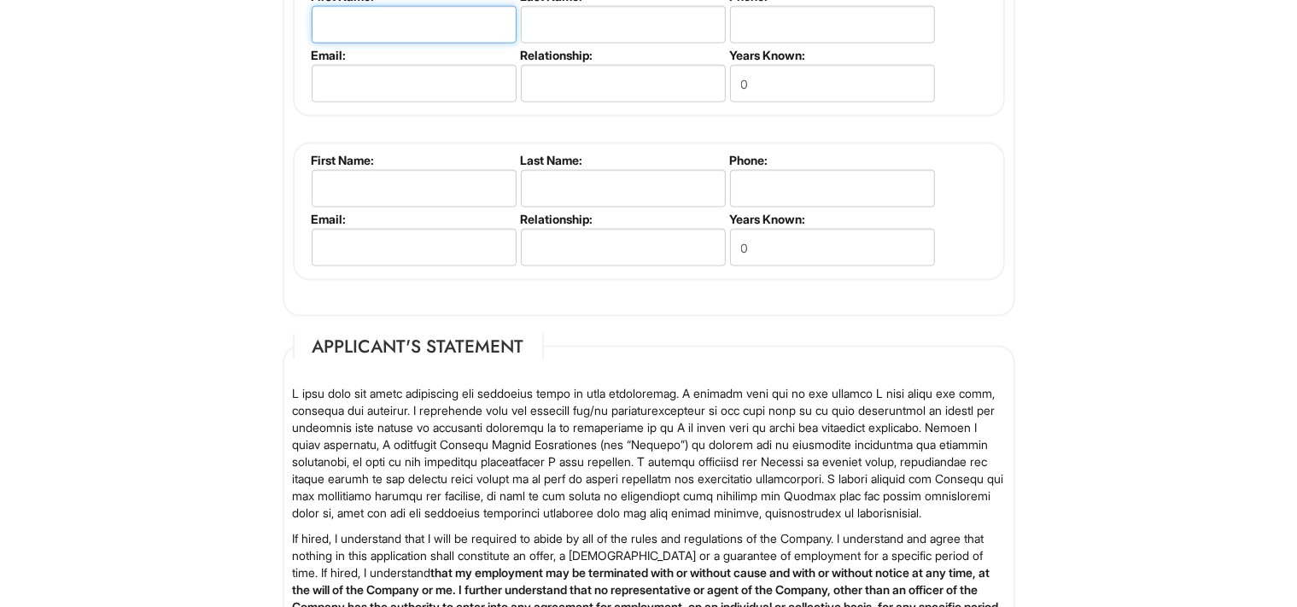
scroll to position [2308, 0]
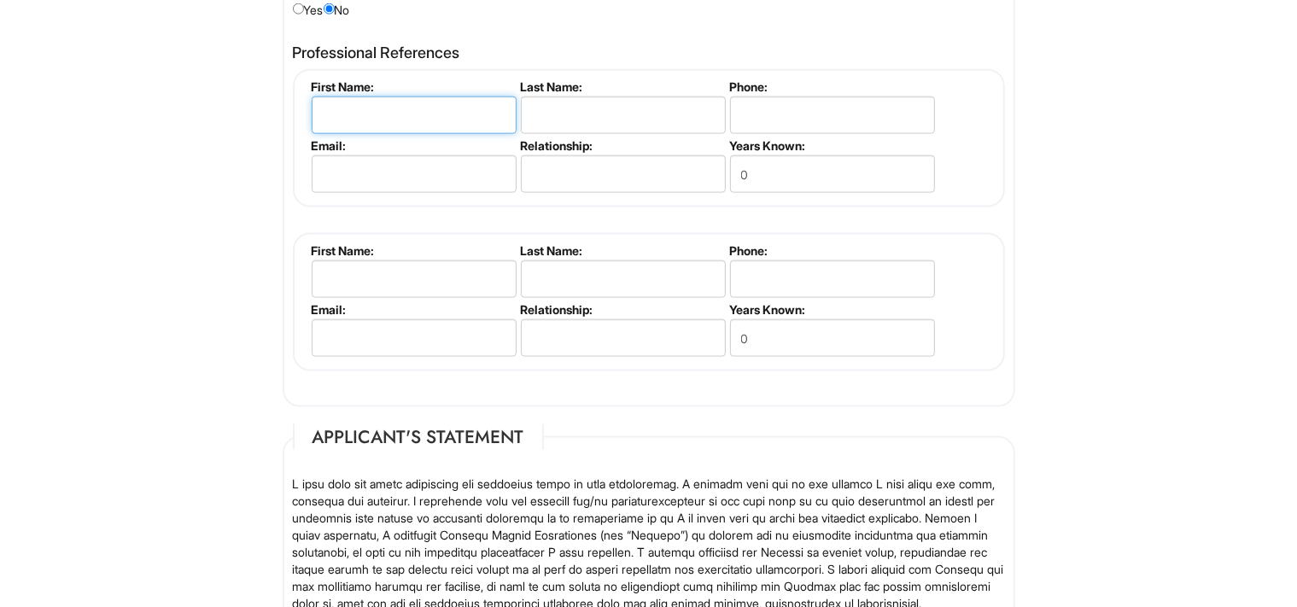
click at [411, 101] on input "text" at bounding box center [414, 115] width 205 height 38
click at [390, 106] on input "text" at bounding box center [414, 115] width 205 height 38
type input "Terika"
type input "Pratt"
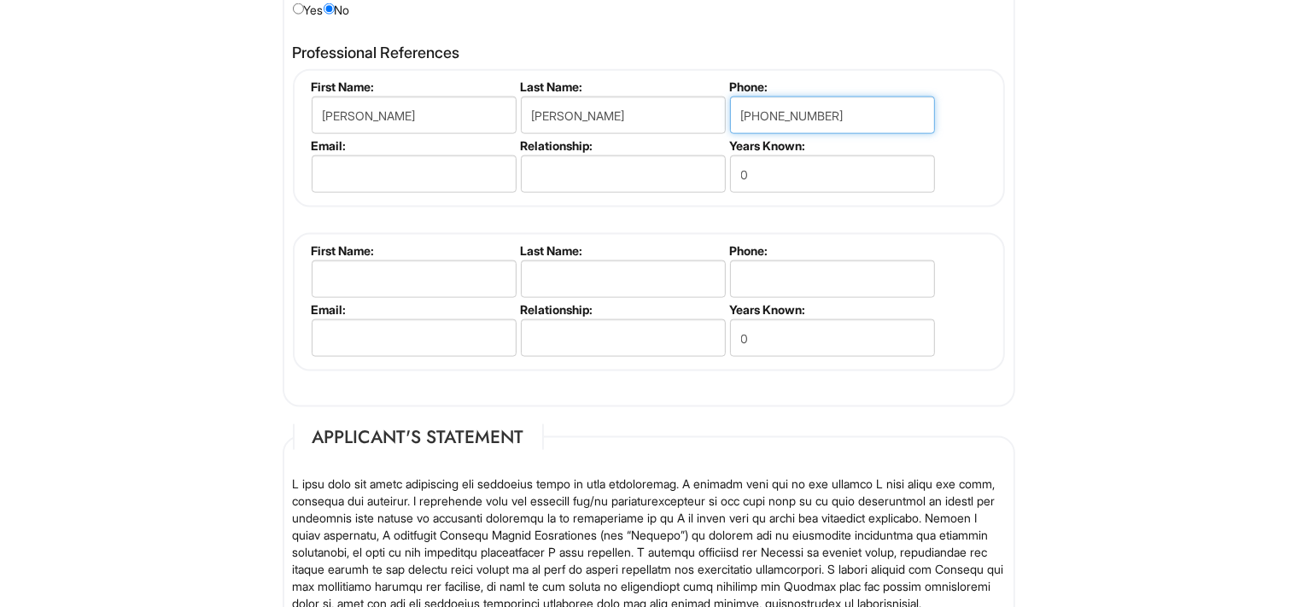
type input "305-349-7412"
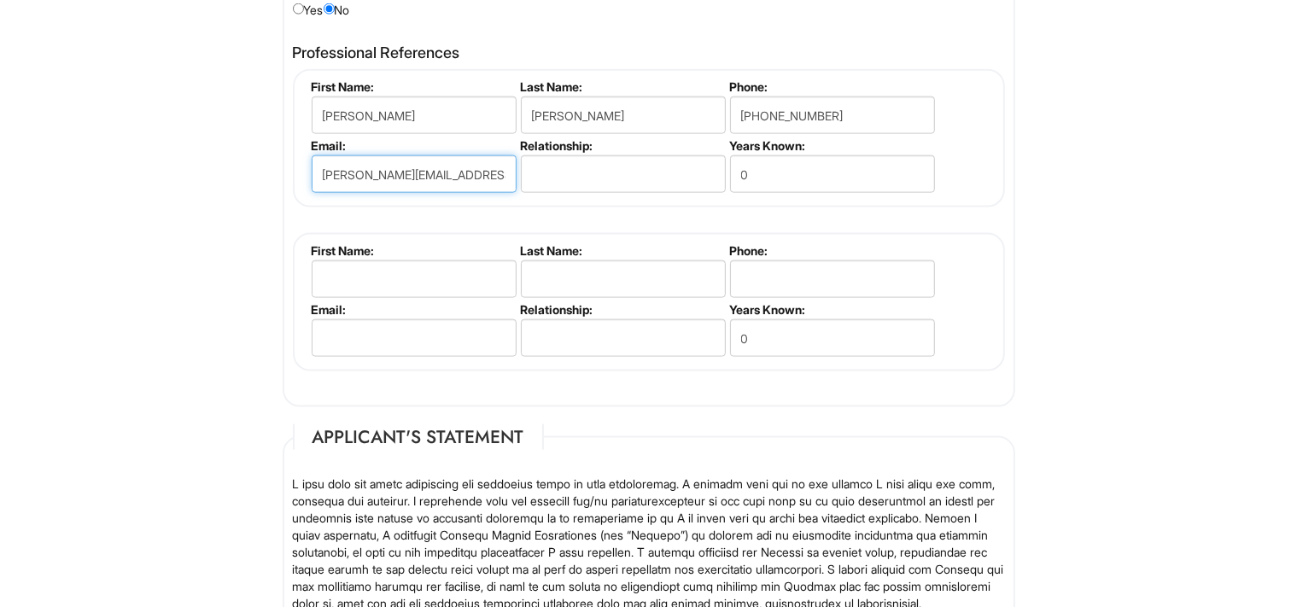
scroll to position [0, 3]
type input "terika.pratt@miamidadeclerk.gov"
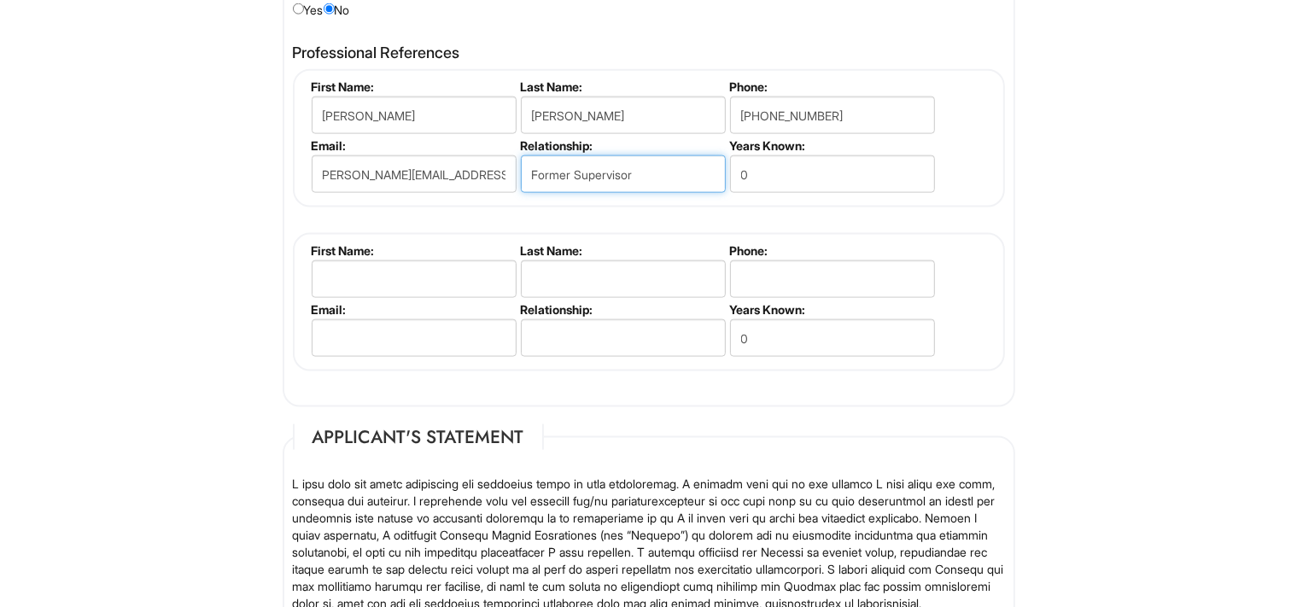
type input "Former Supervisor"
type input "1"
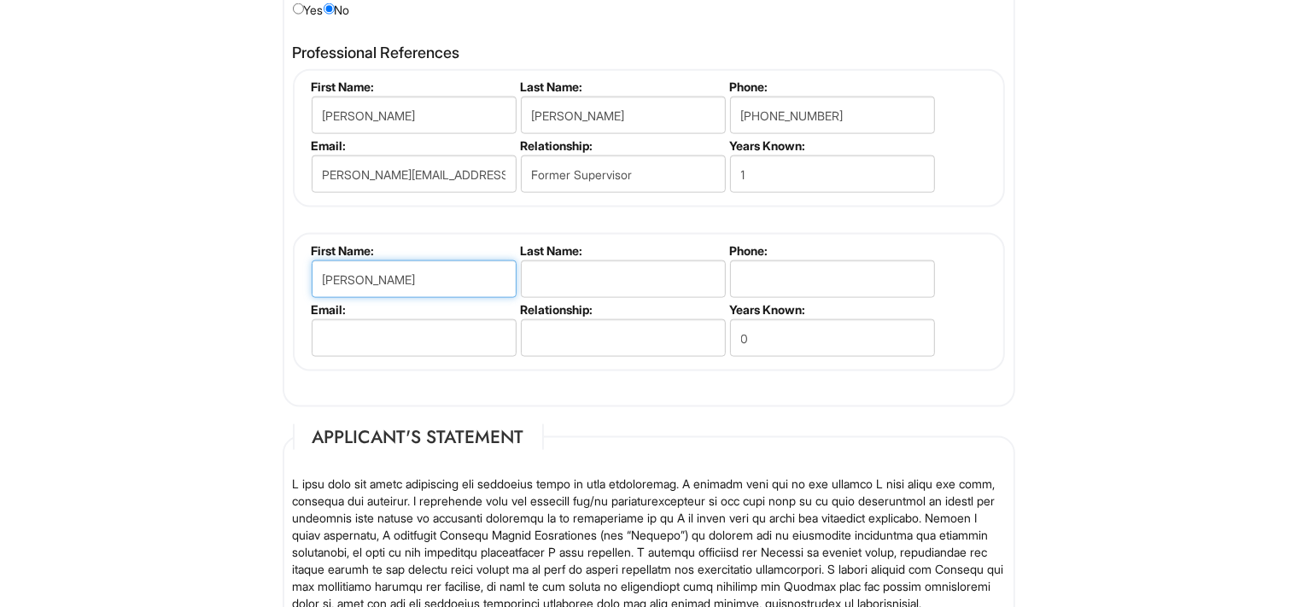
type input "Stephanie"
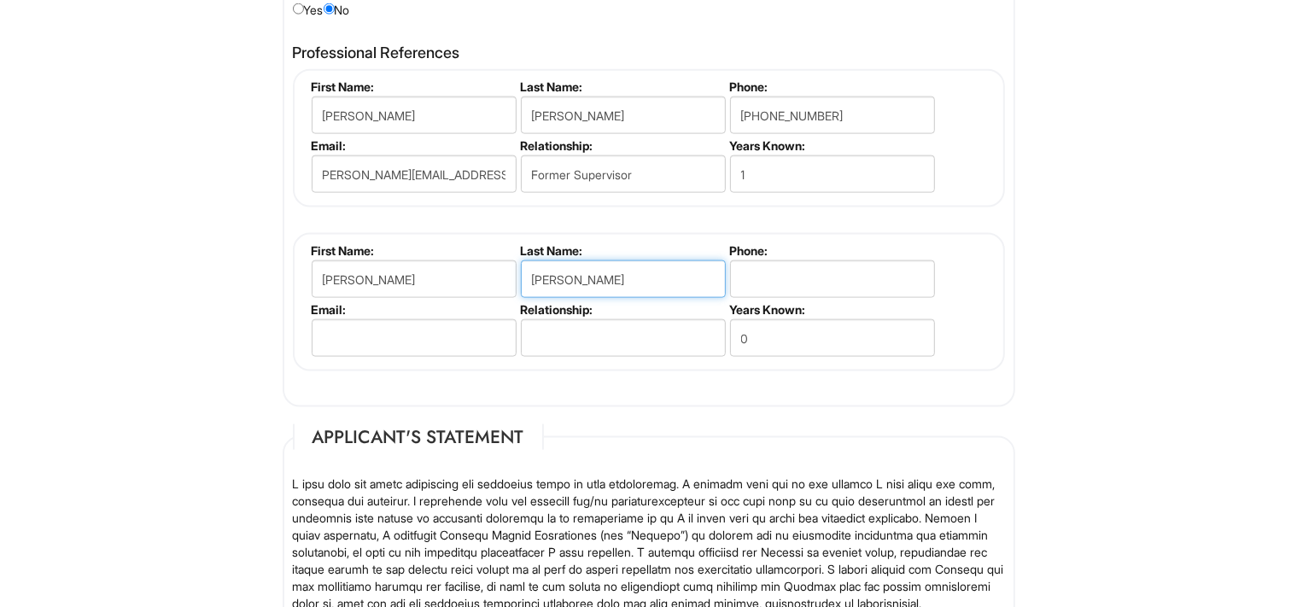
type input "Cevallos"
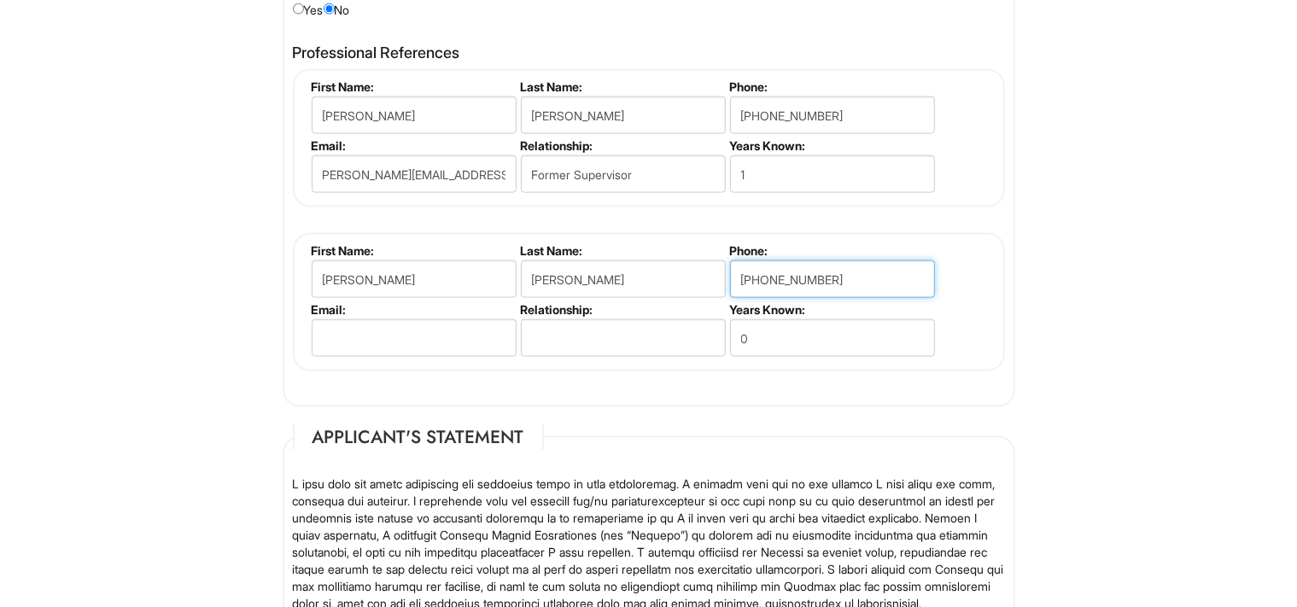
type input "305-550-5610"
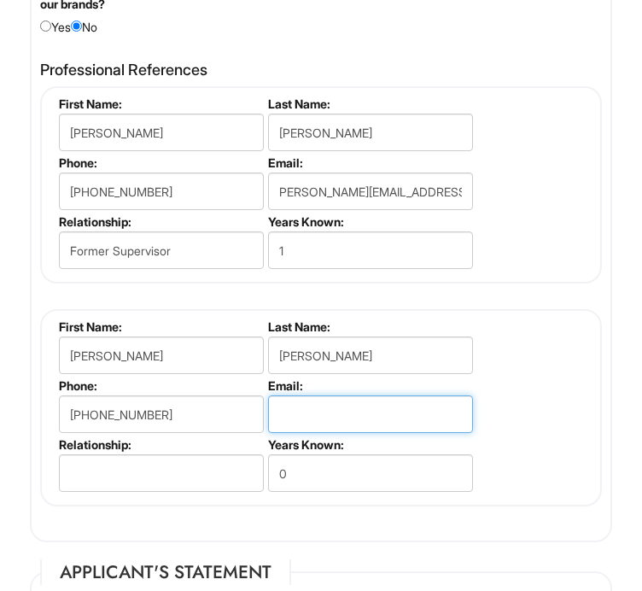
click at [323, 395] on input "email" at bounding box center [370, 414] width 205 height 38
paste input "stephanie_s_cevallos@ryder.com"
type input "stephanie_s_cevallos@ryder.com"
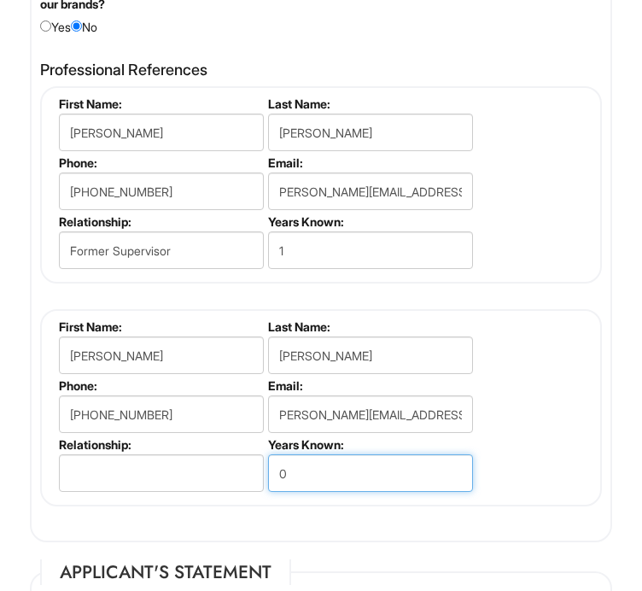
click at [310, 470] on input "0" at bounding box center [370, 473] width 205 height 38
type input "2"
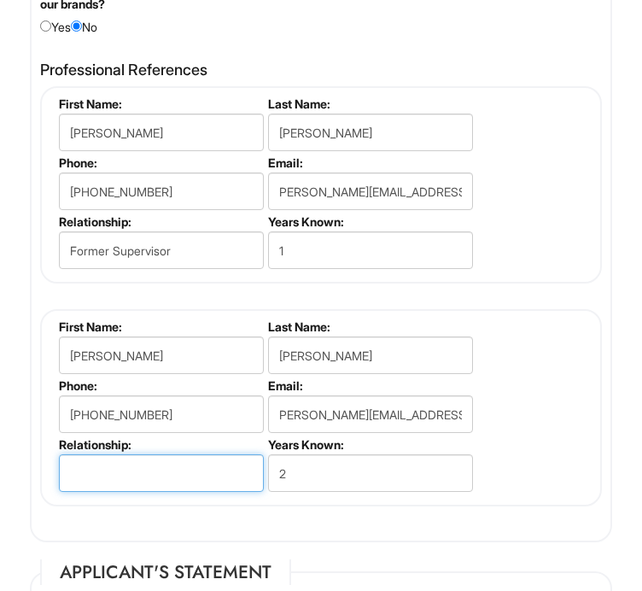
click at [209, 473] on input "text" at bounding box center [161, 473] width 205 height 38
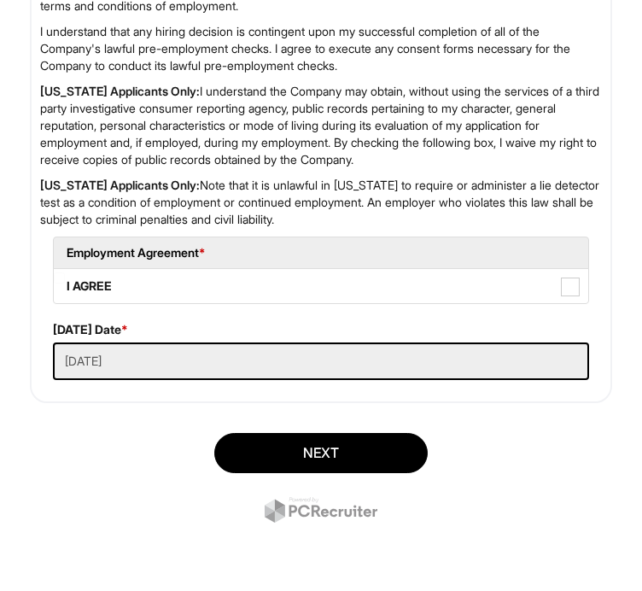
scroll to position [4116, 0]
type input "Former Supervisor"
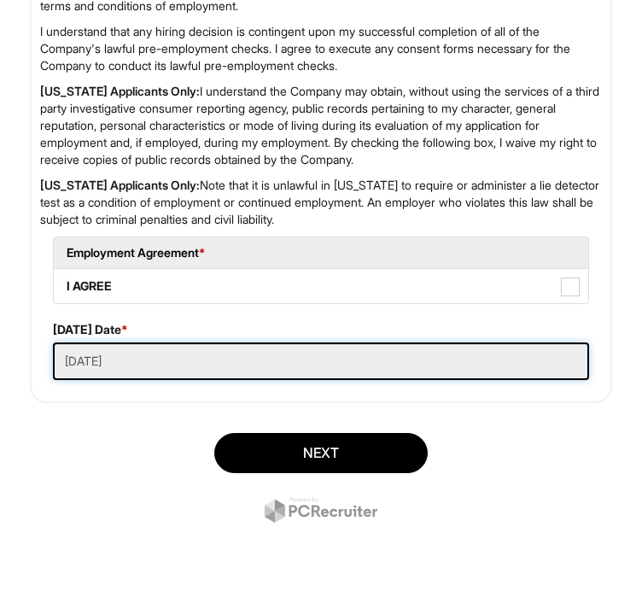
click at [215, 359] on Applied "08/15/2025" at bounding box center [321, 361] width 536 height 38
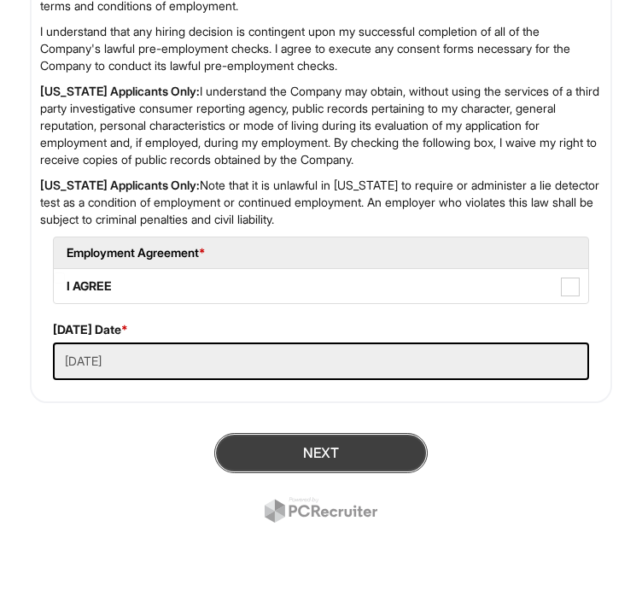
click at [293, 448] on button "Next" at bounding box center [320, 453] width 213 height 40
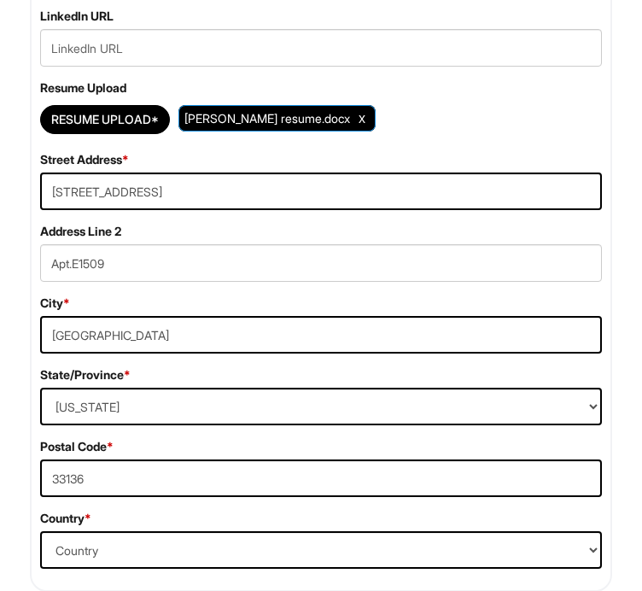
scroll to position [1358, 0]
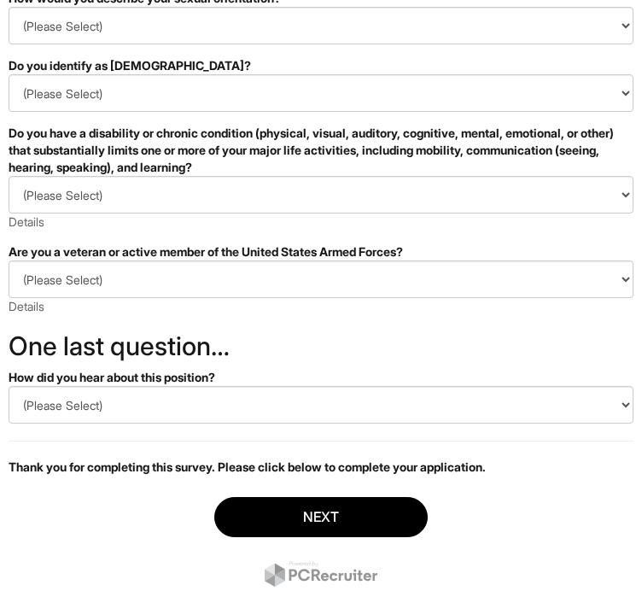
scroll to position [417, 0]
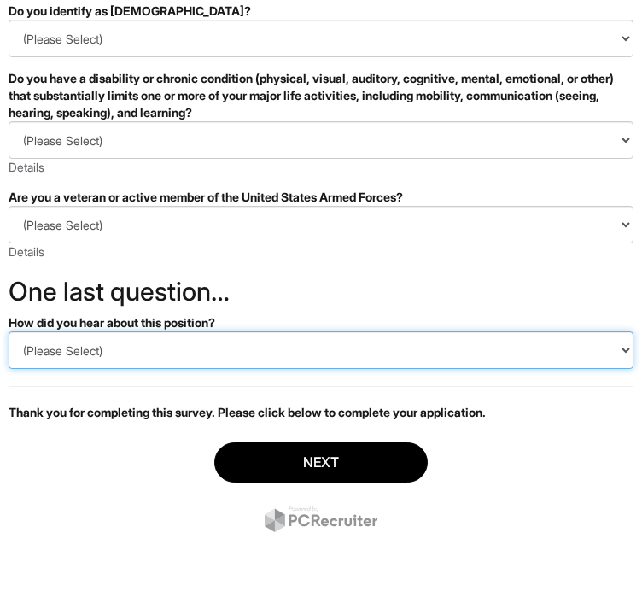
click at [9, 331] on select "(Please Select) CareerBuilder Indeed LinkedIn Monster Referral Other" at bounding box center [321, 350] width 625 height 38
select select "Other"
click option "Other" at bounding box center [0, 0] width 0 height 0
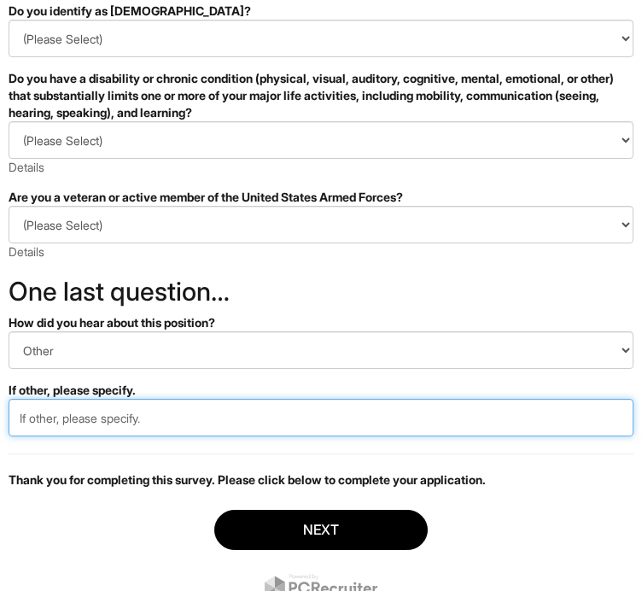
click at [116, 415] on input "text" at bounding box center [321, 418] width 625 height 38
type input "Company website"
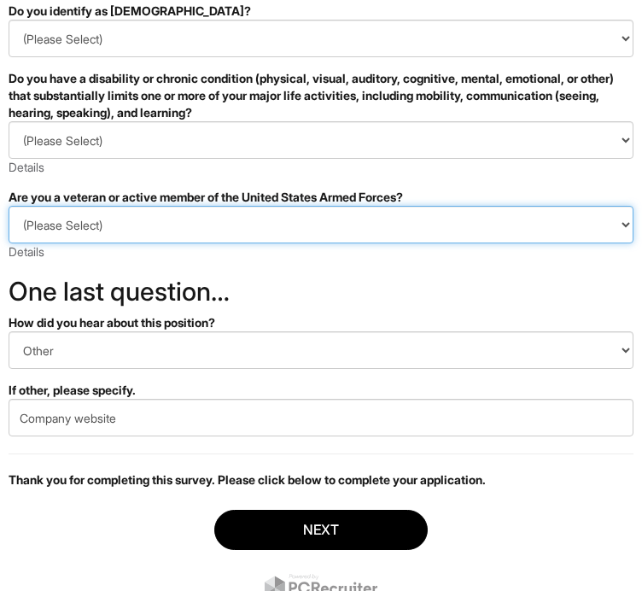
click at [9, 206] on select "(Please Select) I IDENTIFY AS ONE OR MORE OF THE CLASSIFICATIONS OF PROTECTED V…" at bounding box center [321, 225] width 625 height 38
select select "I AM NOT A PROTECTED VETERAN"
click option "I AM NOT A PROTECTED VETERAN" at bounding box center [0, 0] width 0 height 0
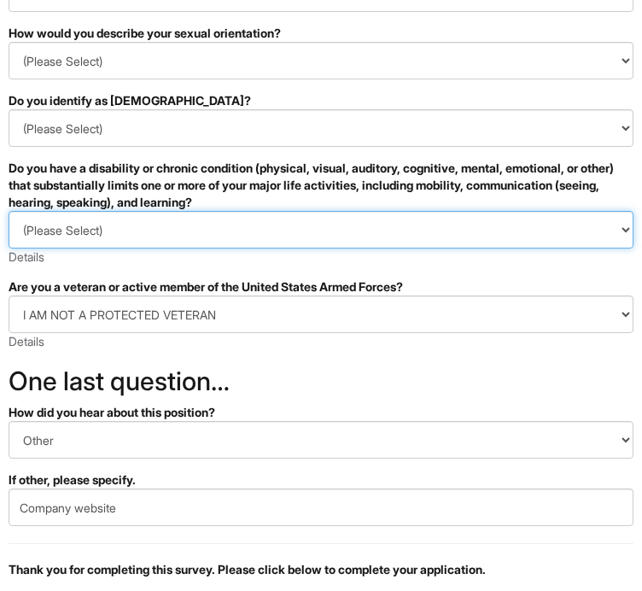
click at [9, 211] on select "(Please Select) YES, I HAVE A DISABILITY (or previously had a disability) NO, I…" at bounding box center [321, 230] width 625 height 38
select select "NO, I DON'T HAVE A DISABILITY"
click option "NO, I DON'T HAVE A DISABILITY" at bounding box center [0, 0] width 0 height 0
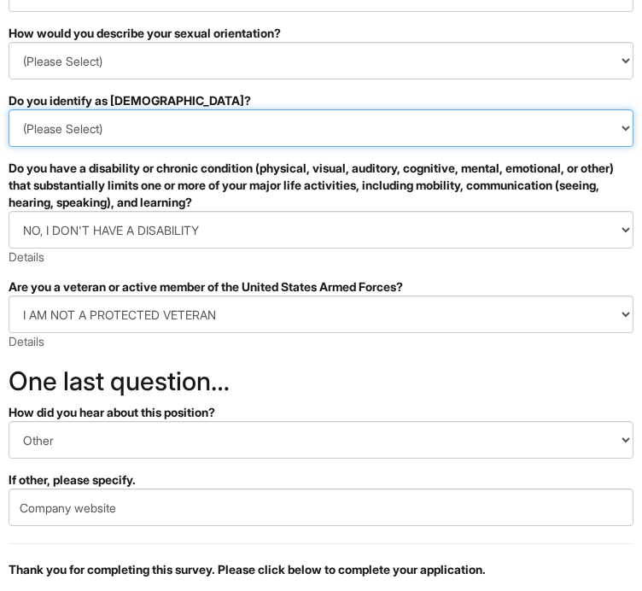
click at [9, 109] on select "(Please Select) Yes No I prefer to self-describe I don't wish to answer" at bounding box center [321, 128] width 625 height 38
select select "No"
click option "No" at bounding box center [0, 0] width 0 height 0
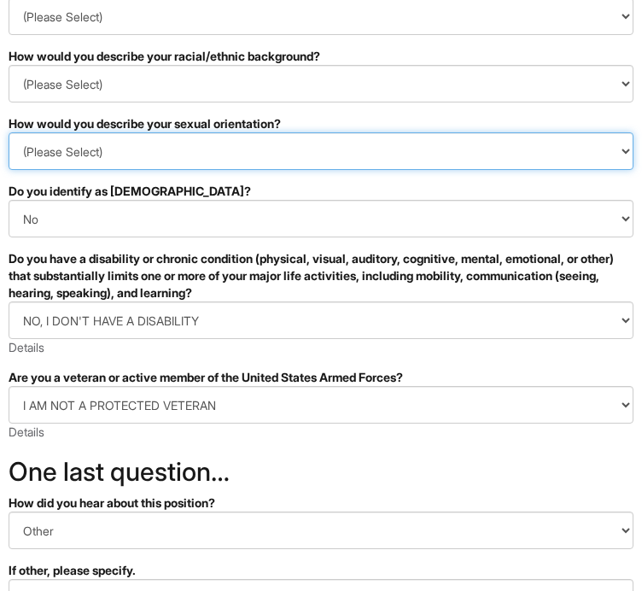
click at [9, 132] on select "(Please Select) [DEMOGRAPHIC_DATA] [DEMOGRAPHIC_DATA] and/or [DEMOGRAPHIC_DATA]…" at bounding box center [321, 151] width 625 height 38
select select "[DEMOGRAPHIC_DATA]"
click option "[DEMOGRAPHIC_DATA]" at bounding box center [0, 0] width 0 height 0
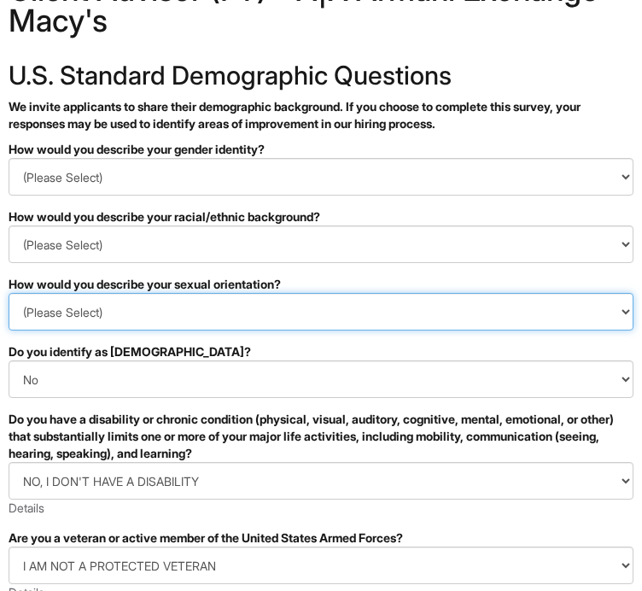
scroll to position [57, 0]
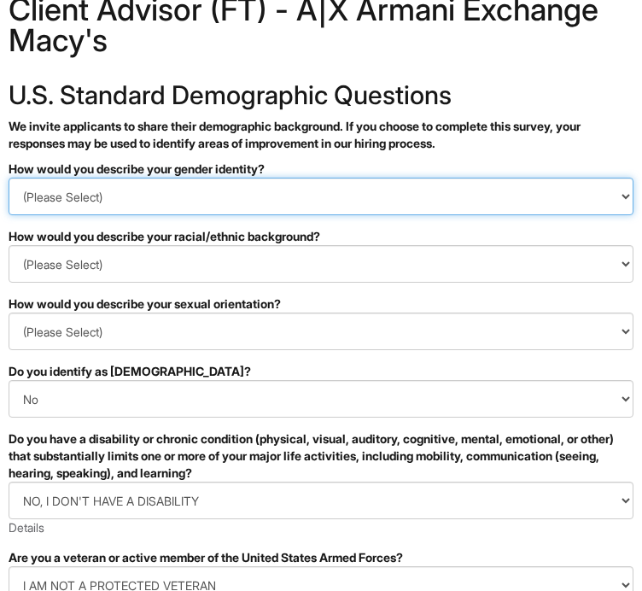
click at [9, 178] on select "(Please Select) Man Woman [DEMOGRAPHIC_DATA] I prefer to self-describe I don't …" at bounding box center [321, 197] width 625 height 38
select select "Man"
click option "Man" at bounding box center [0, 0] width 0 height 0
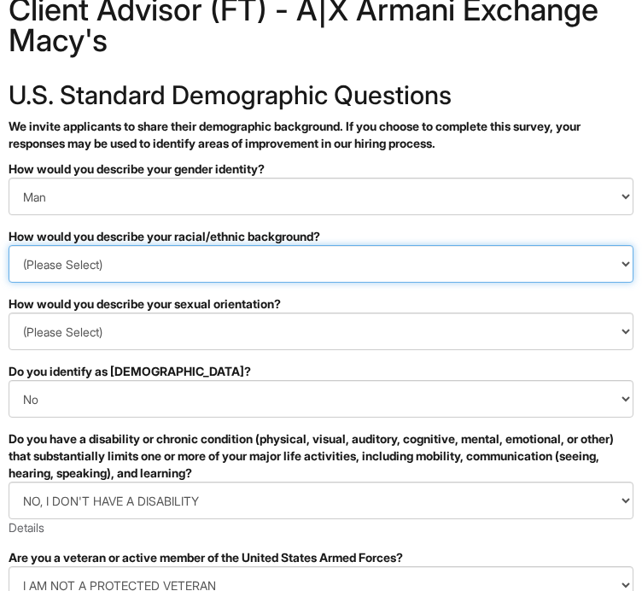
click at [9, 245] on select "(Please Select) [DEMOGRAPHIC_DATA] or of [DEMOGRAPHIC_DATA] descent [DEMOGRAPHI…" at bounding box center [321, 264] width 625 height 38
select select "Hispanic, Latinx or of Spanish Origin"
click option "Hispanic, Latinx or of Spanish Origin" at bounding box center [0, 0] width 0 height 0
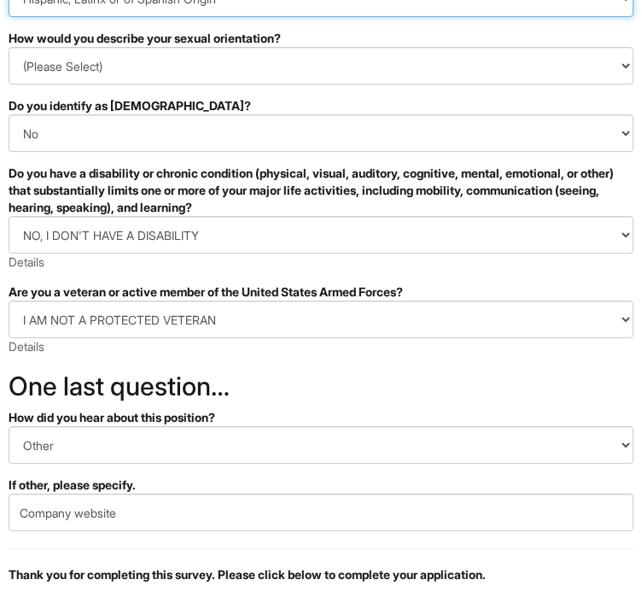
scroll to position [485, 0]
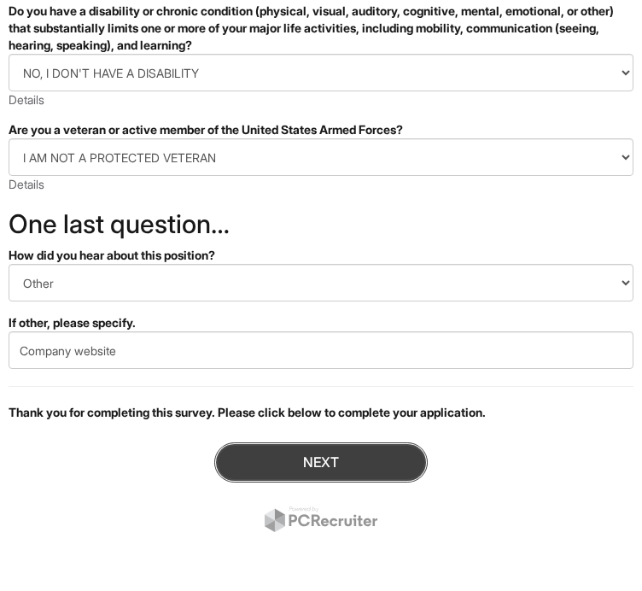
click at [308, 457] on button "Next" at bounding box center [320, 462] width 213 height 40
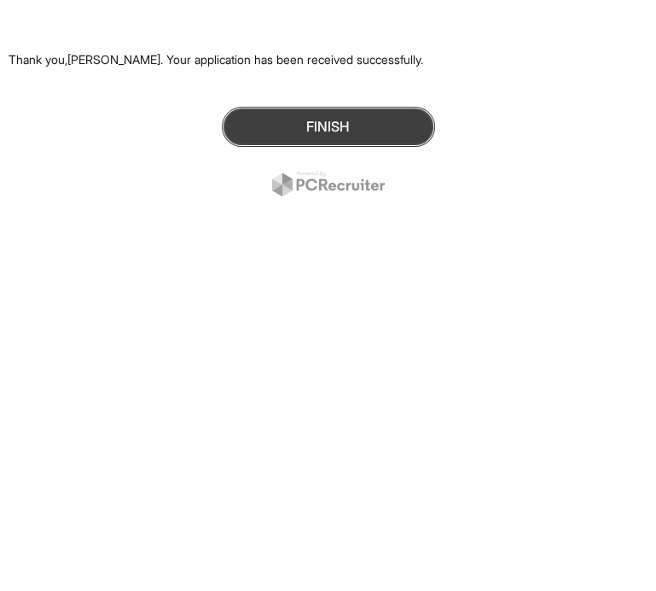
click at [293, 128] on button "Finish" at bounding box center [328, 127] width 213 height 40
